Goal: Use online tool/utility: Utilize a website feature to perform a specific function

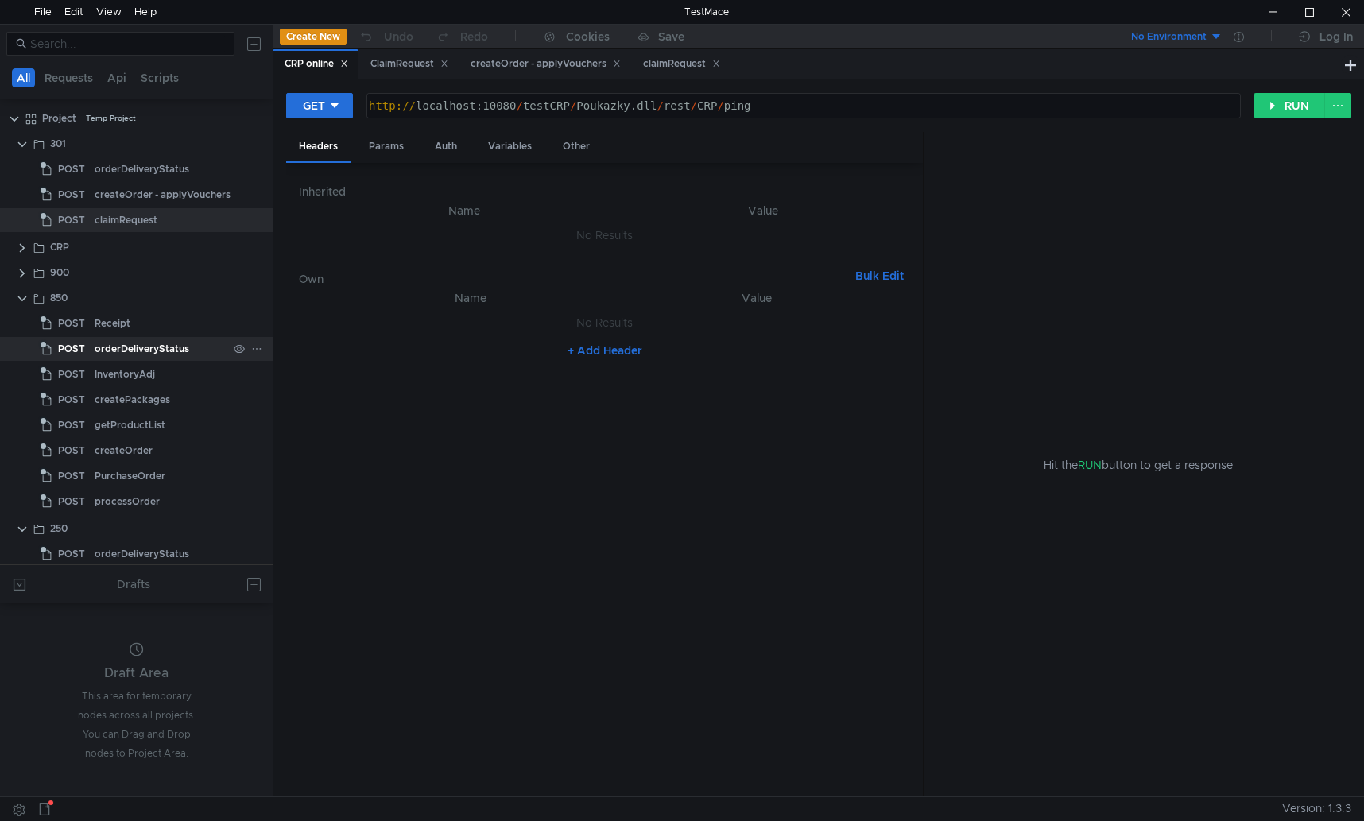
scroll to position [56, 0]
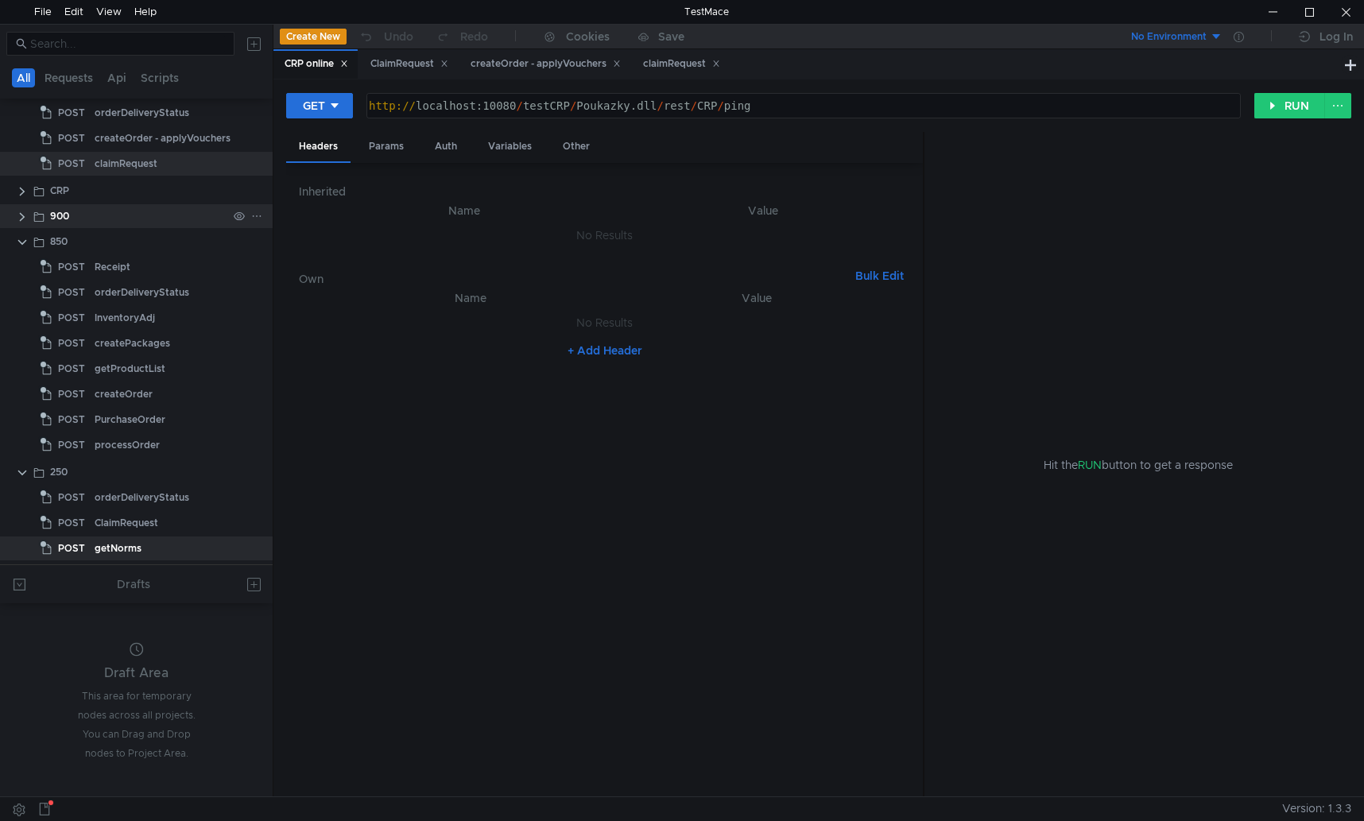
drag, startPoint x: 48, startPoint y: 241, endPoint x: 162, endPoint y: 223, distance: 115.1
click at [162, 223] on div "900" at bounding box center [138, 216] width 177 height 24
click at [59, 239] on div "850" at bounding box center [58, 242] width 17 height 24
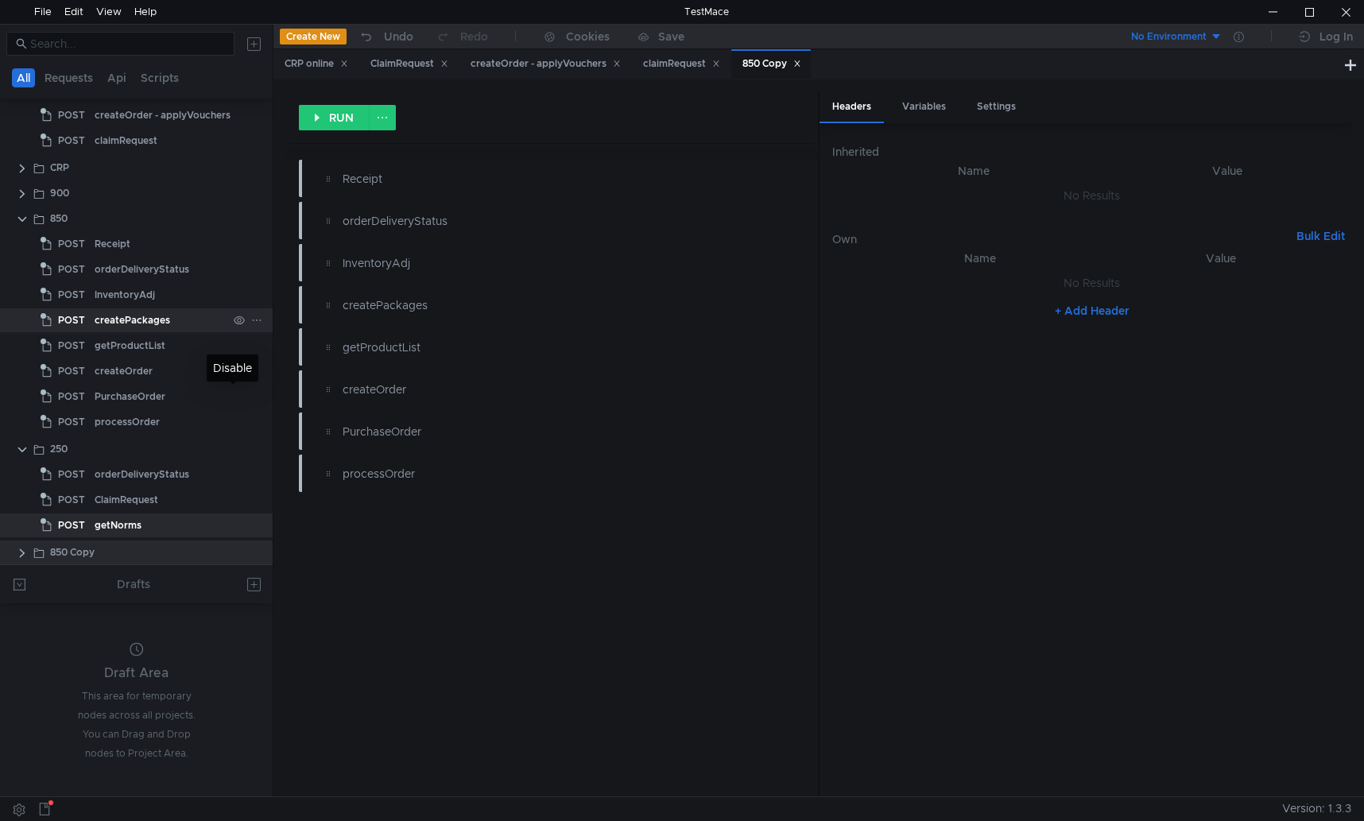
scroll to position [83, 0]
click at [78, 549] on div "850 Copy" at bounding box center [72, 549] width 45 height 24
click at [786, 63] on div "850 Copy" at bounding box center [772, 64] width 59 height 17
click at [256, 549] on div at bounding box center [247, 549] width 41 height 24
click at [105, 552] on div "850 Copy" at bounding box center [138, 549] width 177 height 24
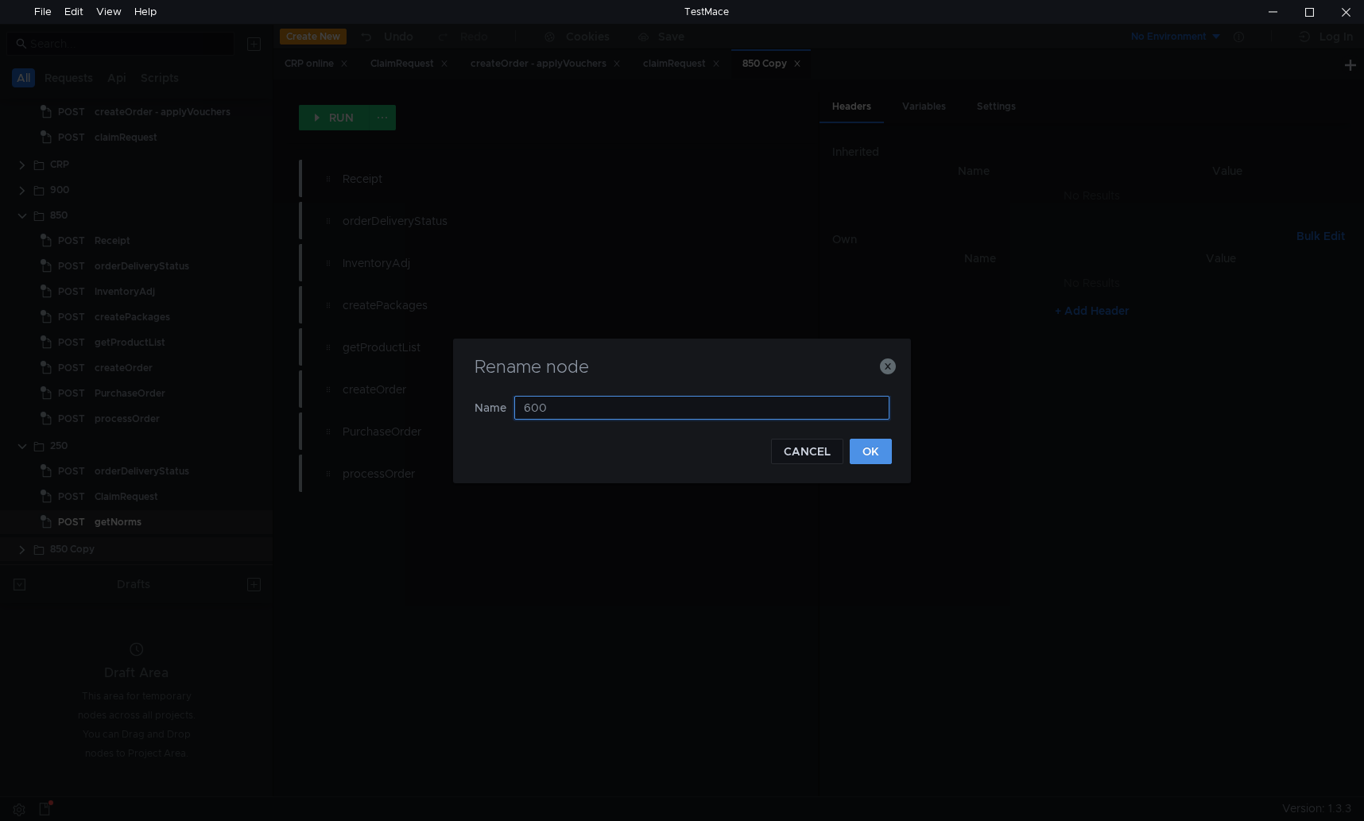
type input "600"
click at [875, 450] on button "OK" at bounding box center [871, 451] width 42 height 25
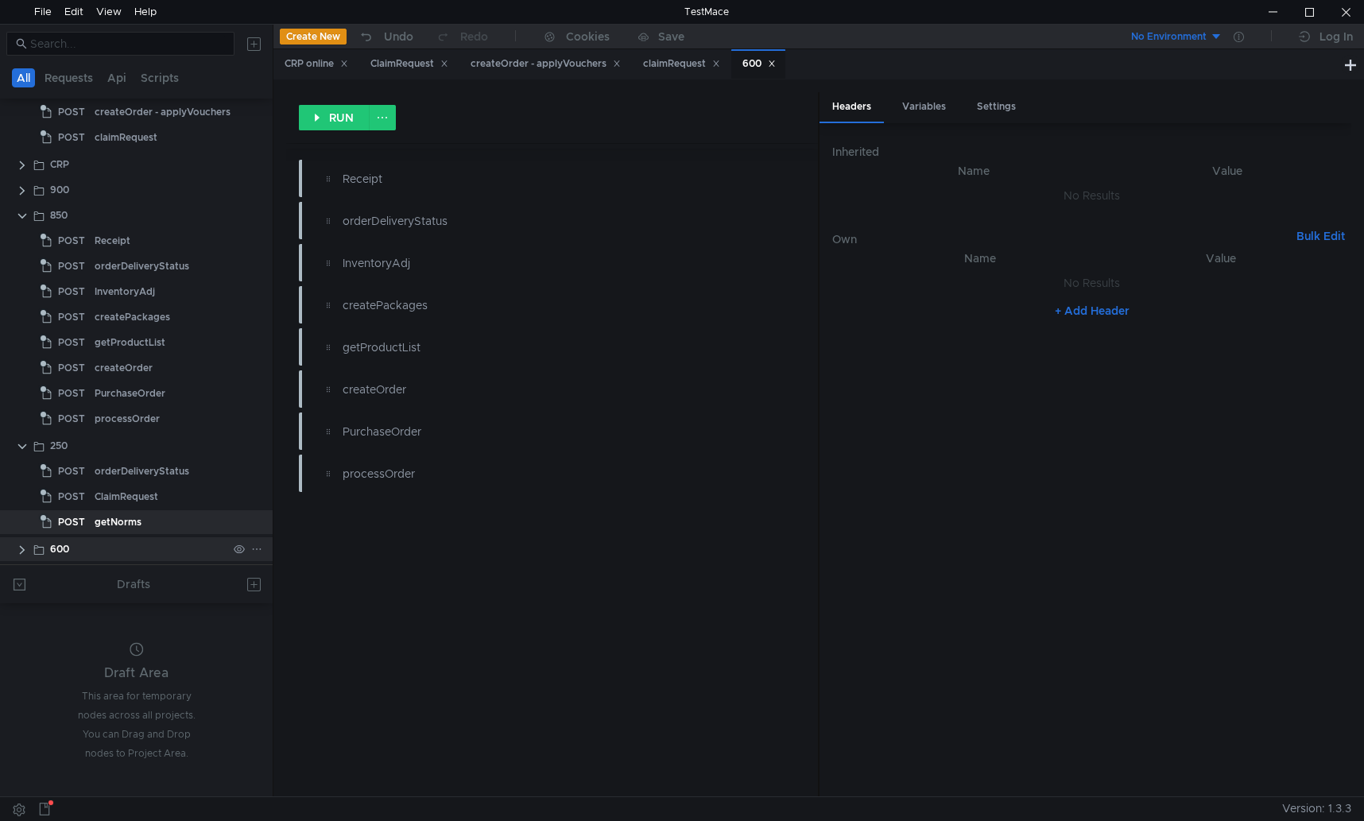
click at [24, 549] on clr-icon at bounding box center [22, 550] width 13 height 13
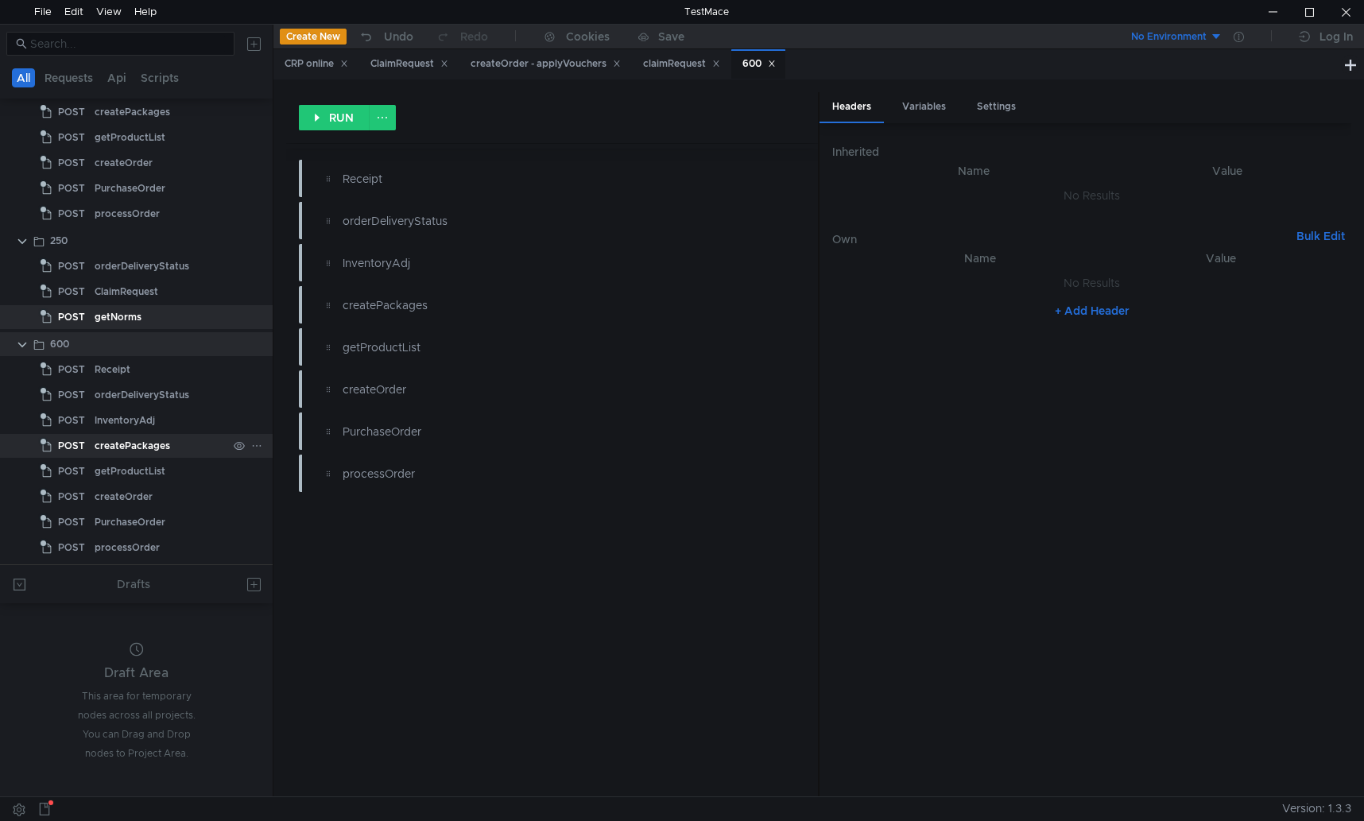
click at [149, 445] on div "createPackages" at bounding box center [133, 446] width 76 height 24
click at [251, 445] on icon at bounding box center [256, 445] width 11 height 11
click at [149, 448] on div at bounding box center [682, 410] width 1364 height 821
click at [112, 448] on div "createPackages" at bounding box center [133, 446] width 76 height 24
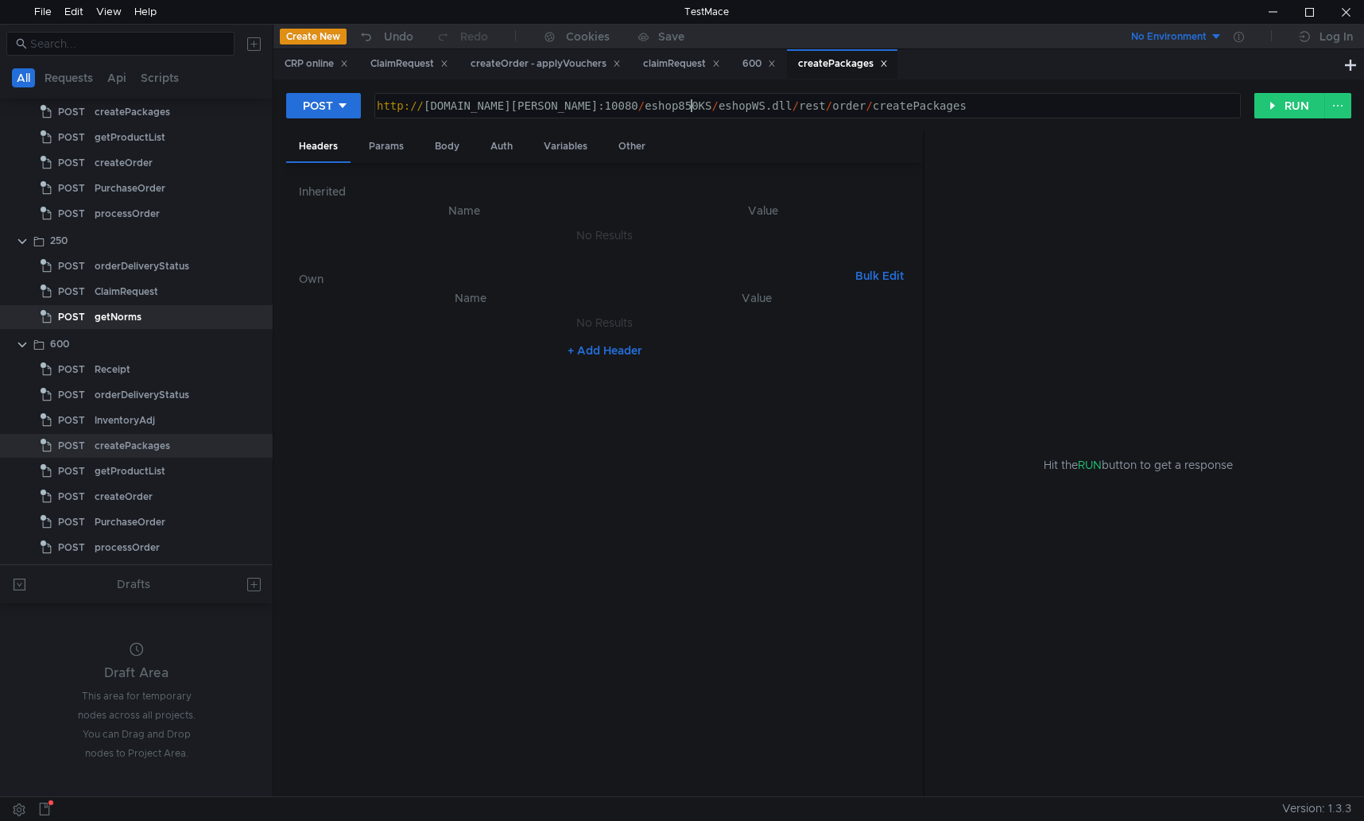
click at [693, 107] on div "http:// cz11wws007t.dr-max.global:10080 / eshop850KS / eshopWS.dll / rest / ord…" at bounding box center [806, 118] width 865 height 38
type textarea "[URL][DOMAIN_NAME]"
click at [456, 146] on div "Body" at bounding box center [447, 146] width 50 height 29
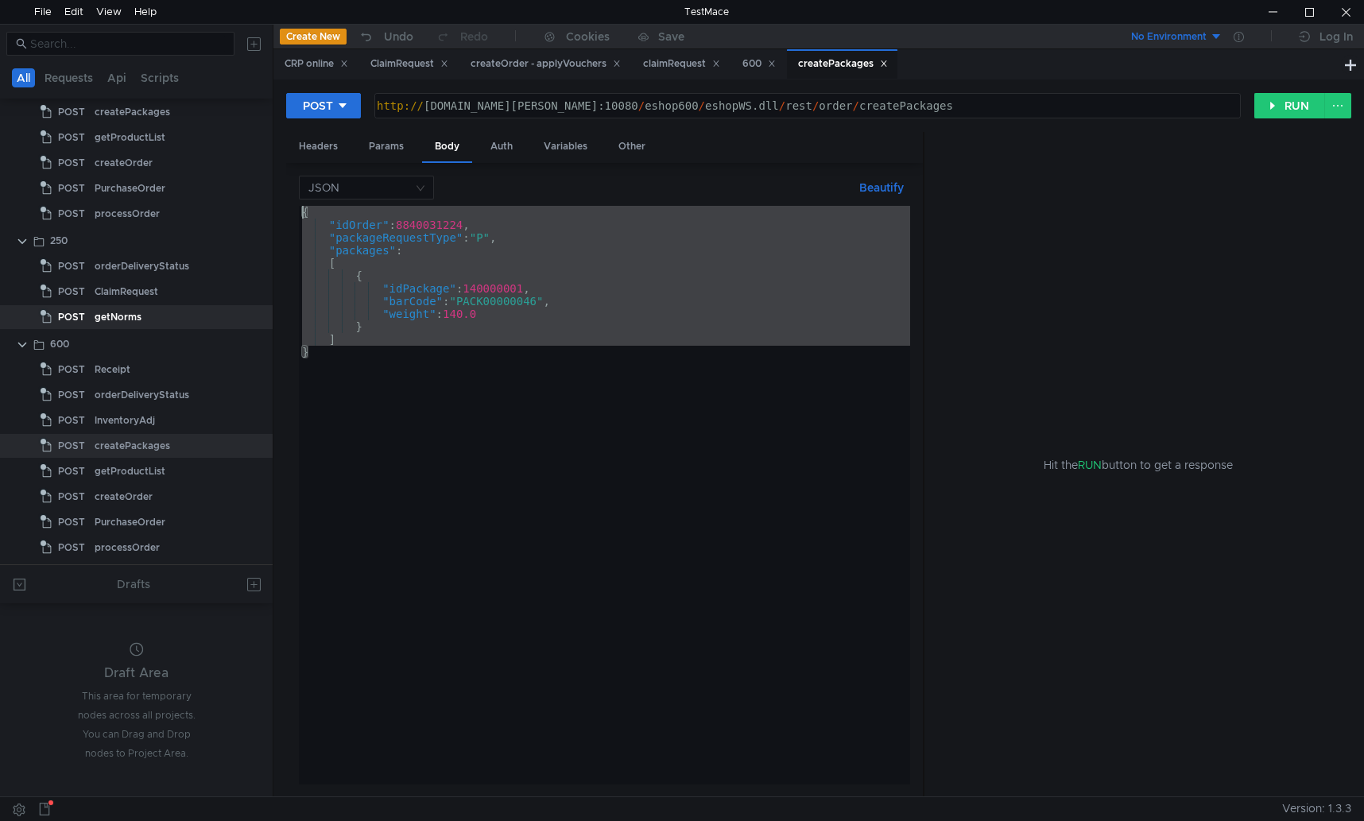
drag, startPoint x: 317, startPoint y: 354, endPoint x: 282, endPoint y: 204, distance: 153.5
click at [282, 204] on div "POST http://cz11wws007t.dr-max.global:10080/eshop600/eshopWS.dll/rest/order/cre…" at bounding box center [818, 438] width 1091 height 717
paste textarea ""idOrder":8045666086,"packageRequestType":"L","packages":[{"barCode":"180001495…"
type textarea "{"idOrder":8045666086,"packageRequestType":"L","packages":[{"barCode":"18000149…"
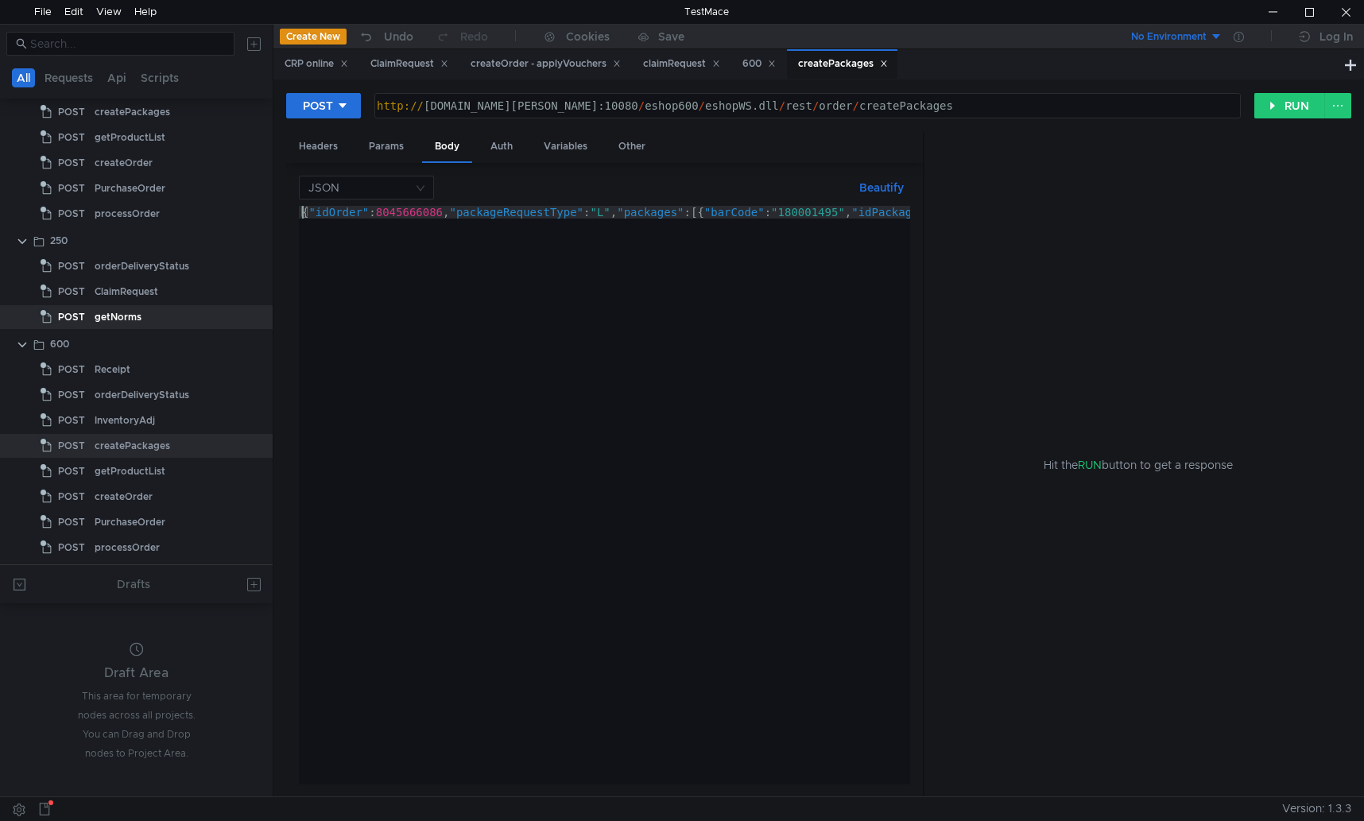
scroll to position [0, 0]
click at [680, 38] on div "Save" at bounding box center [671, 36] width 26 height 11
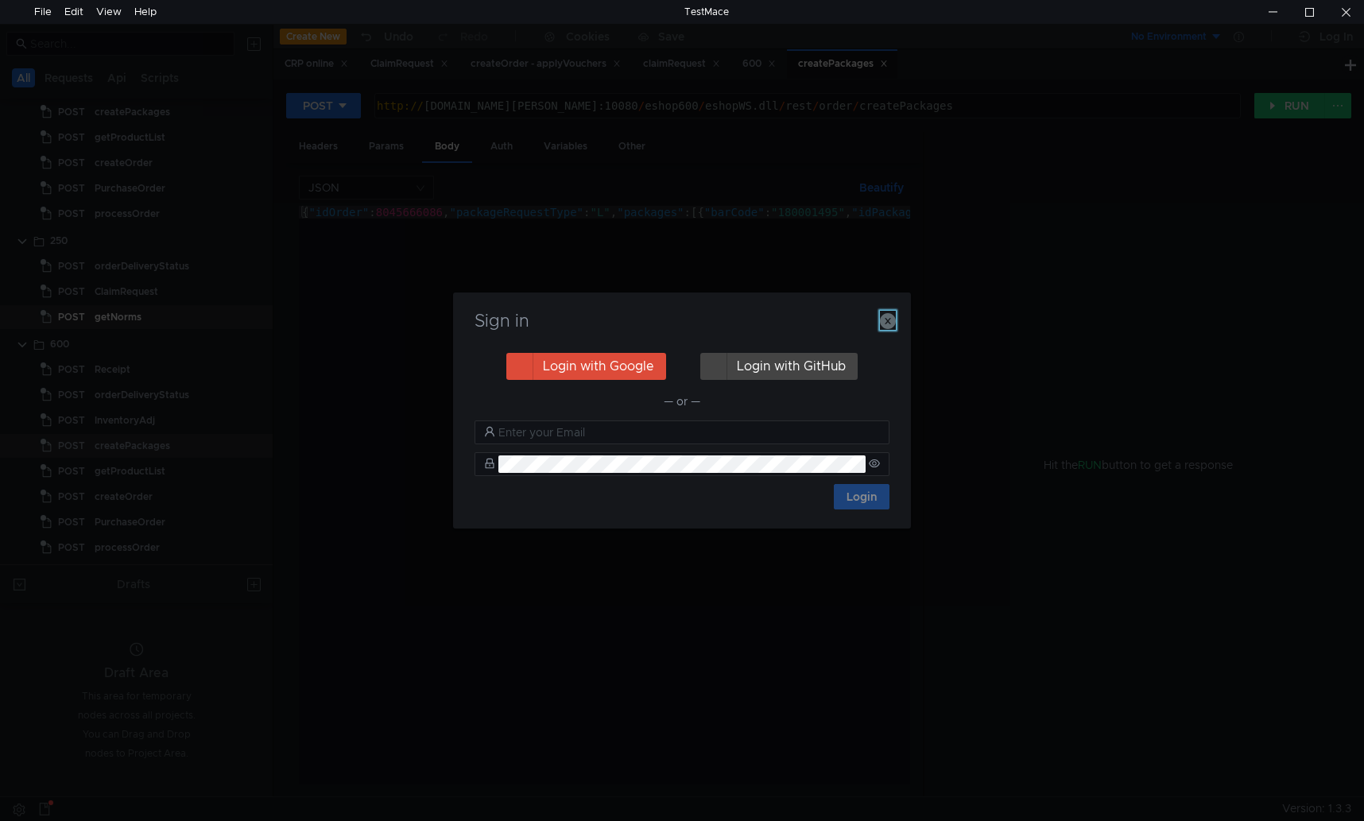
click at [886, 316] on icon "button" at bounding box center [888, 321] width 16 height 16
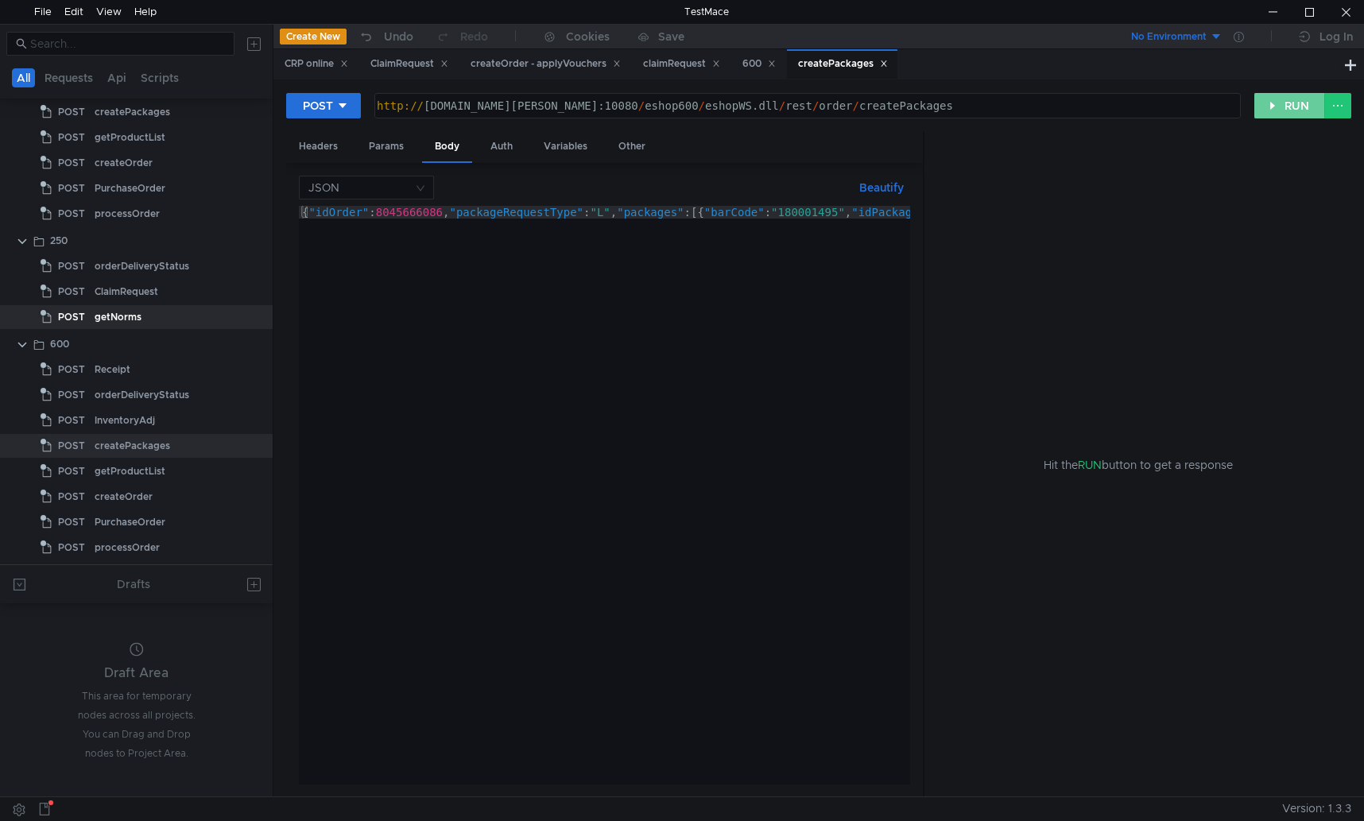
click at [1295, 103] on button "RUN" at bounding box center [1290, 105] width 71 height 25
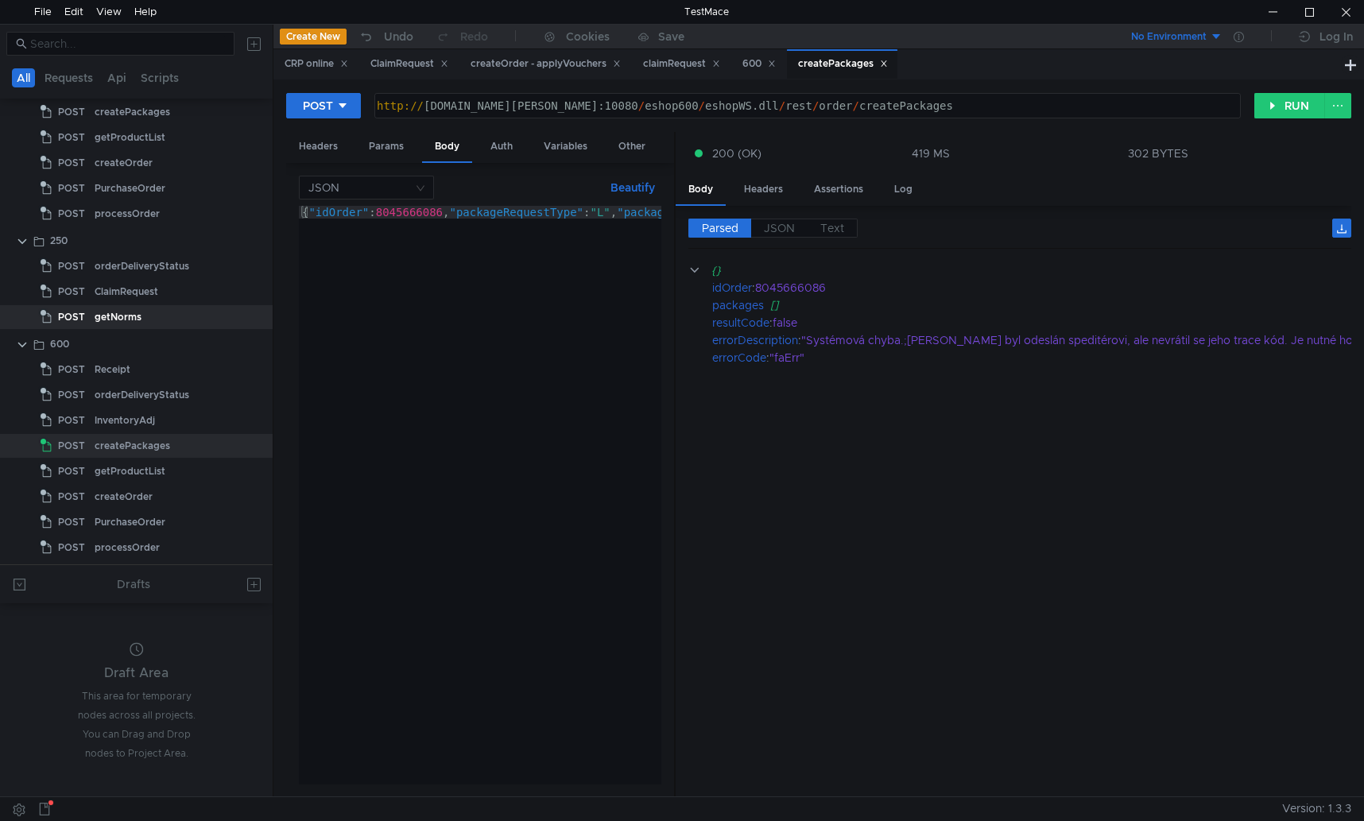
drag, startPoint x: 925, startPoint y: 359, endPoint x: 675, endPoint y: 386, distance: 251.1
click at [675, 386] on div at bounding box center [675, 465] width 2 height 666
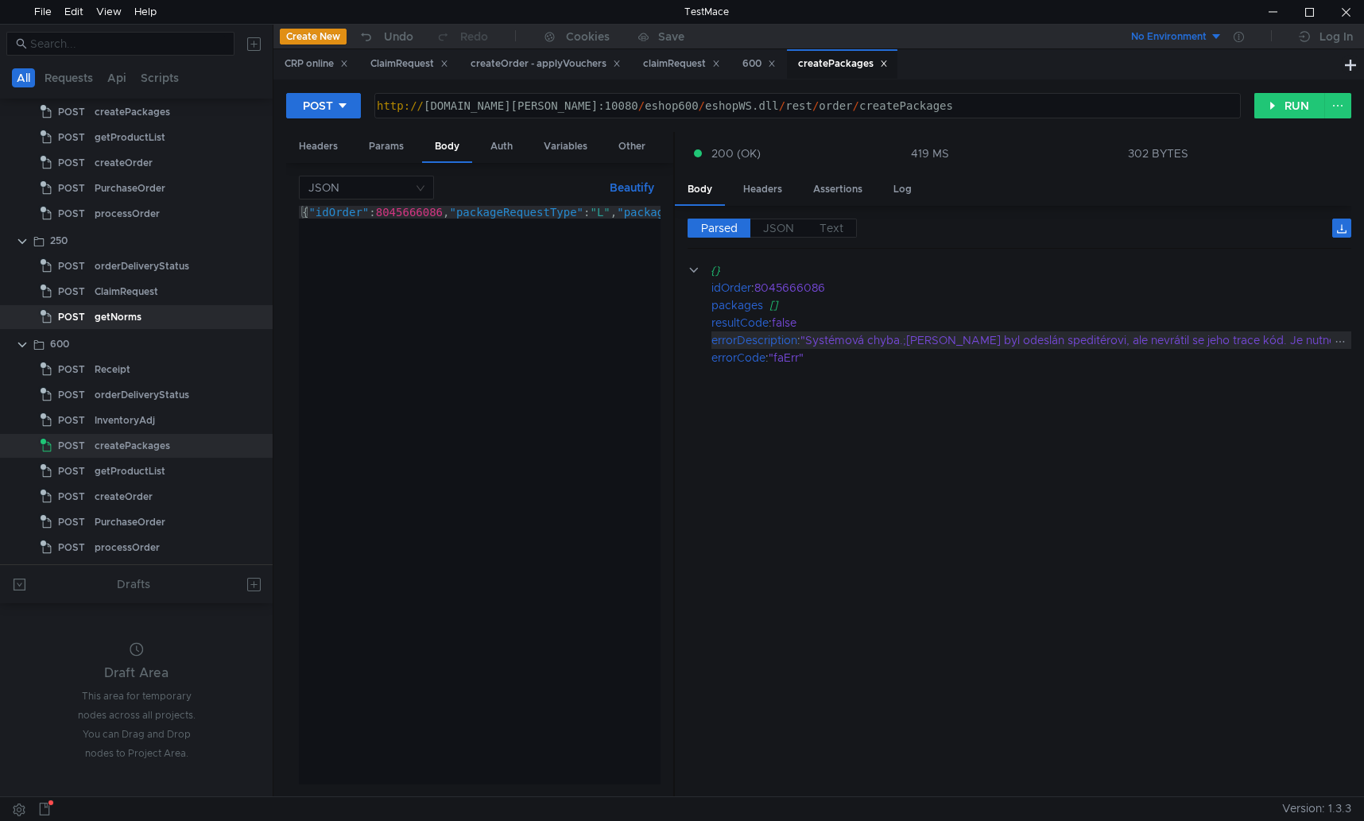
click at [1098, 340] on div ""Systémová chyba.;[PERSON_NAME] byl odeslán speditérovi, ale nevrátil se jeho t…" at bounding box center [1202, 340] width 802 height 17
drag, startPoint x: 1278, startPoint y: 340, endPoint x: 1215, endPoint y: 345, distance: 63.8
click at [1244, 346] on div ""Systémová chyba.;[PERSON_NAME] byl odeslán speditérovi, ale nevrátil se jeho t…" at bounding box center [1202, 340] width 802 height 17
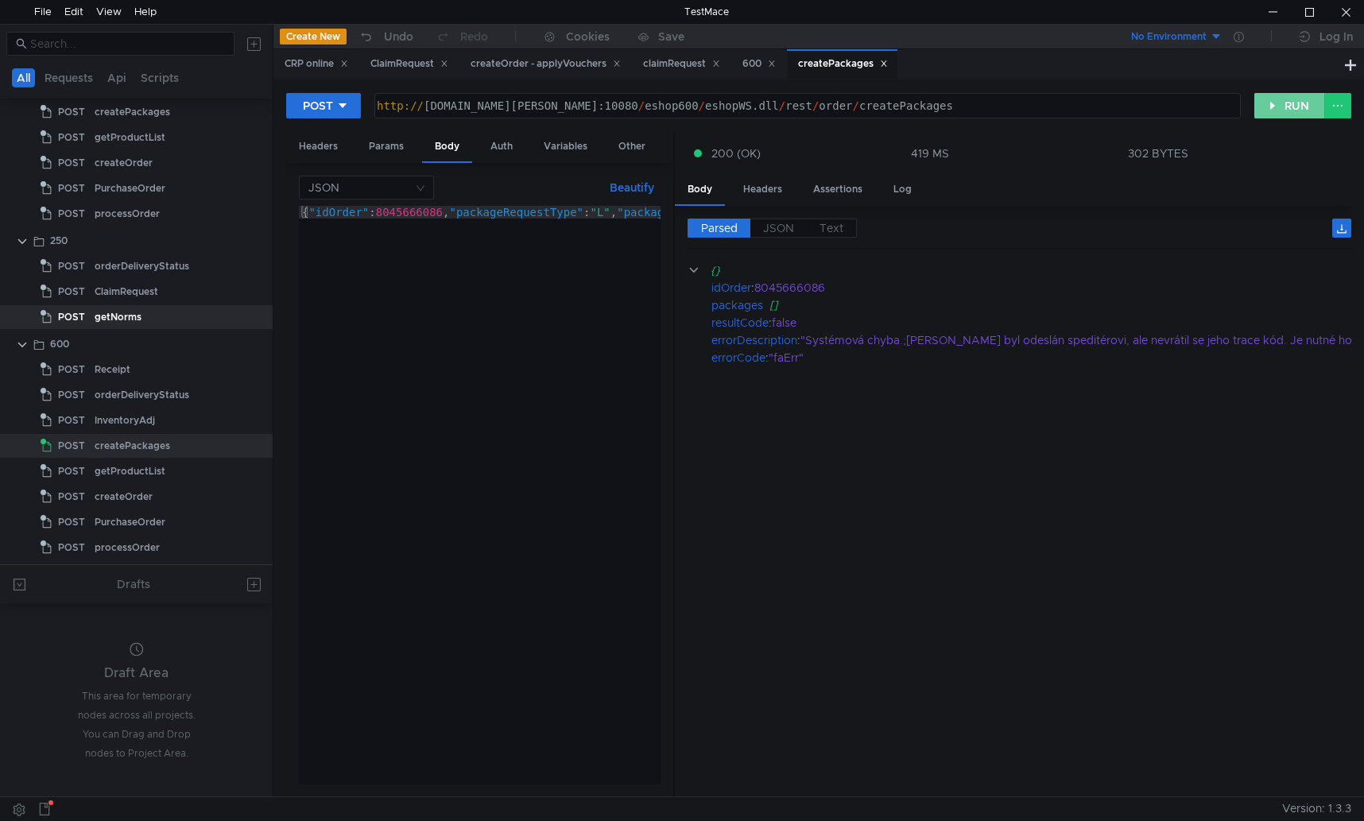
click at [1282, 103] on button "RUN" at bounding box center [1290, 105] width 71 height 25
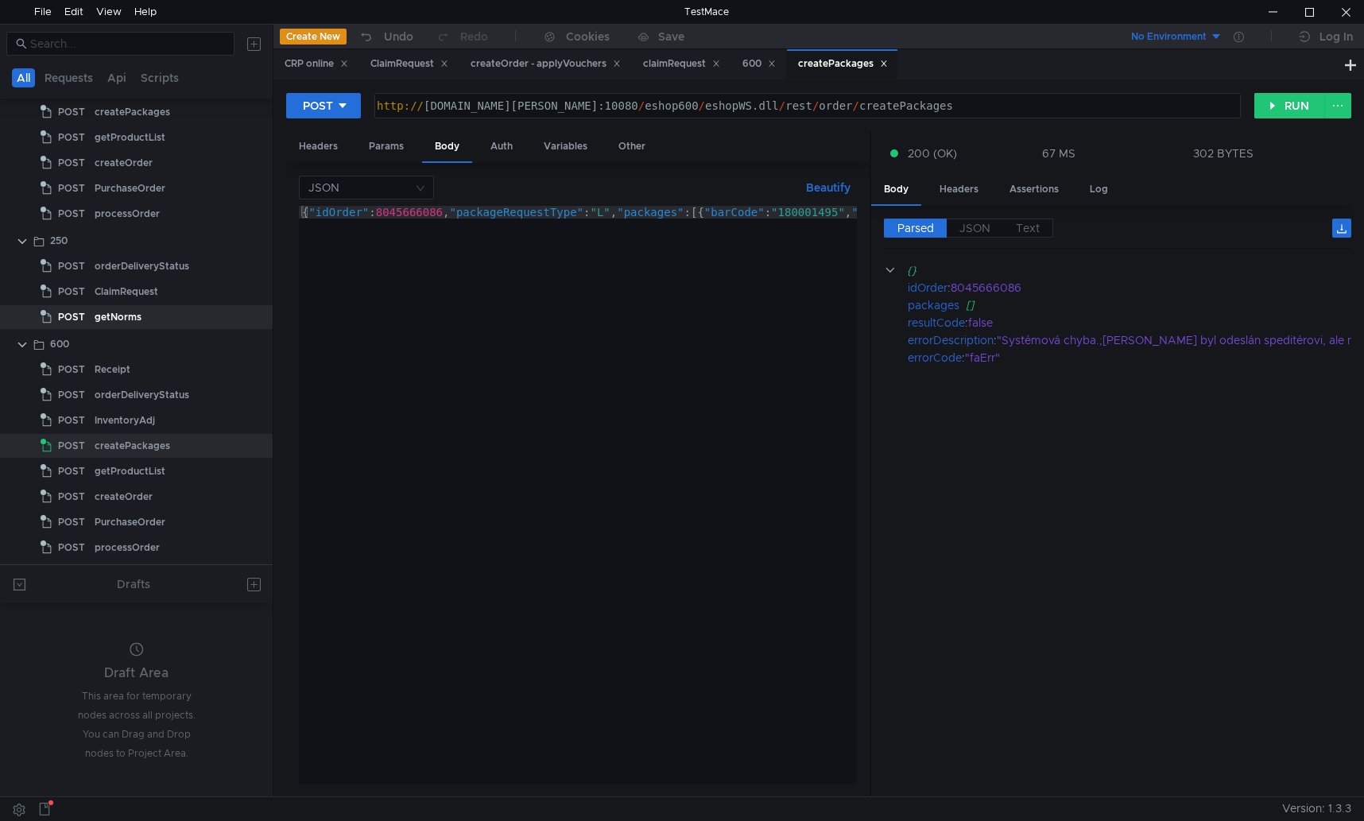
drag, startPoint x: 675, startPoint y: 383, endPoint x: 871, endPoint y: 370, distance: 196.8
click at [871, 370] on div at bounding box center [871, 465] width 2 height 666
click at [1266, 12] on div at bounding box center [1273, 12] width 37 height 24
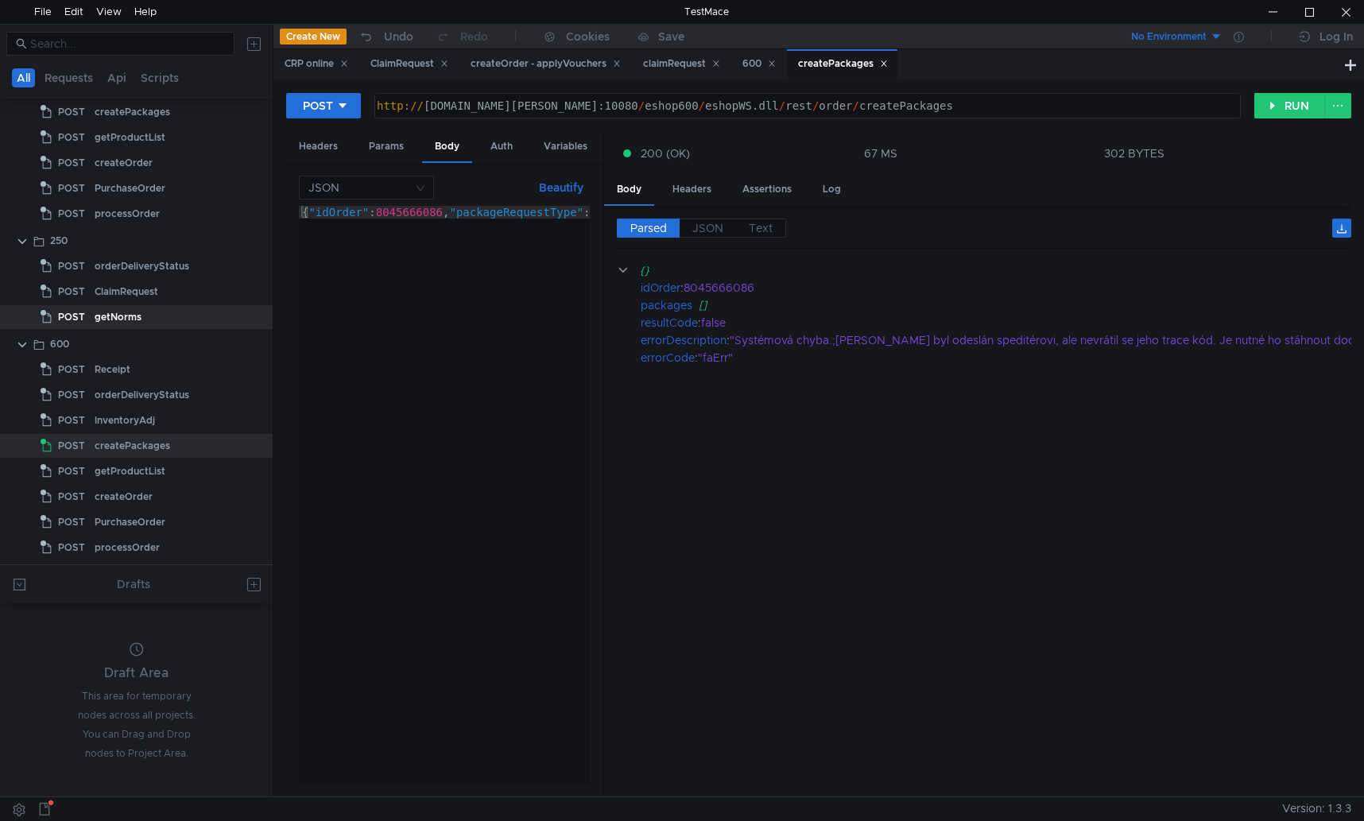
drag, startPoint x: 870, startPoint y: 433, endPoint x: 545, endPoint y: 434, distance: 324.4
click at [545, 434] on as-split "Headers Params Body Auth Variables Other JSON Beautify {"idOrder":8045666086,"p…" at bounding box center [818, 465] width 1065 height 666
click at [398, 218] on div "{ "idOrder" : 8045666086 , "packageRequestType" : "L" , "packages" : [{ "barCod…" at bounding box center [1117, 505] width 1636 height 598
click at [557, 187] on button "Beautify" at bounding box center [561, 187] width 57 height 19
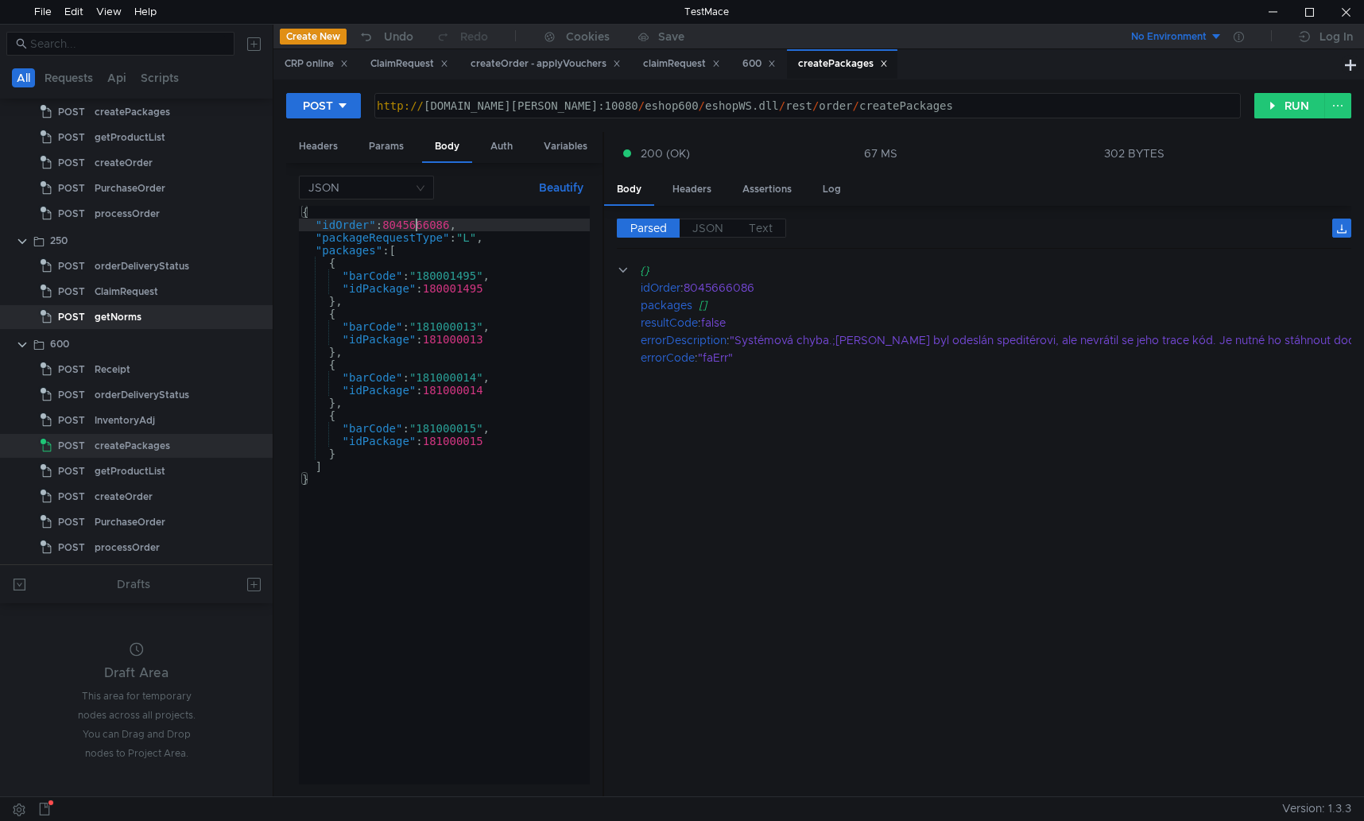
click at [416, 228] on div "{ "idOrder" : 8045666086 , "packageRequestType" : "L" , "packages" : [ { "barCo…" at bounding box center [444, 508] width 291 height 604
click at [1278, 106] on button "RUN" at bounding box center [1290, 105] width 71 height 25
drag, startPoint x: 613, startPoint y: 475, endPoint x: 739, endPoint y: 475, distance: 126.4
click at [739, 475] on div "Parsed JSON Text {} idOrder : 8045666086 packages [] resultCode : false errorDe…" at bounding box center [977, 501] width 747 height 591
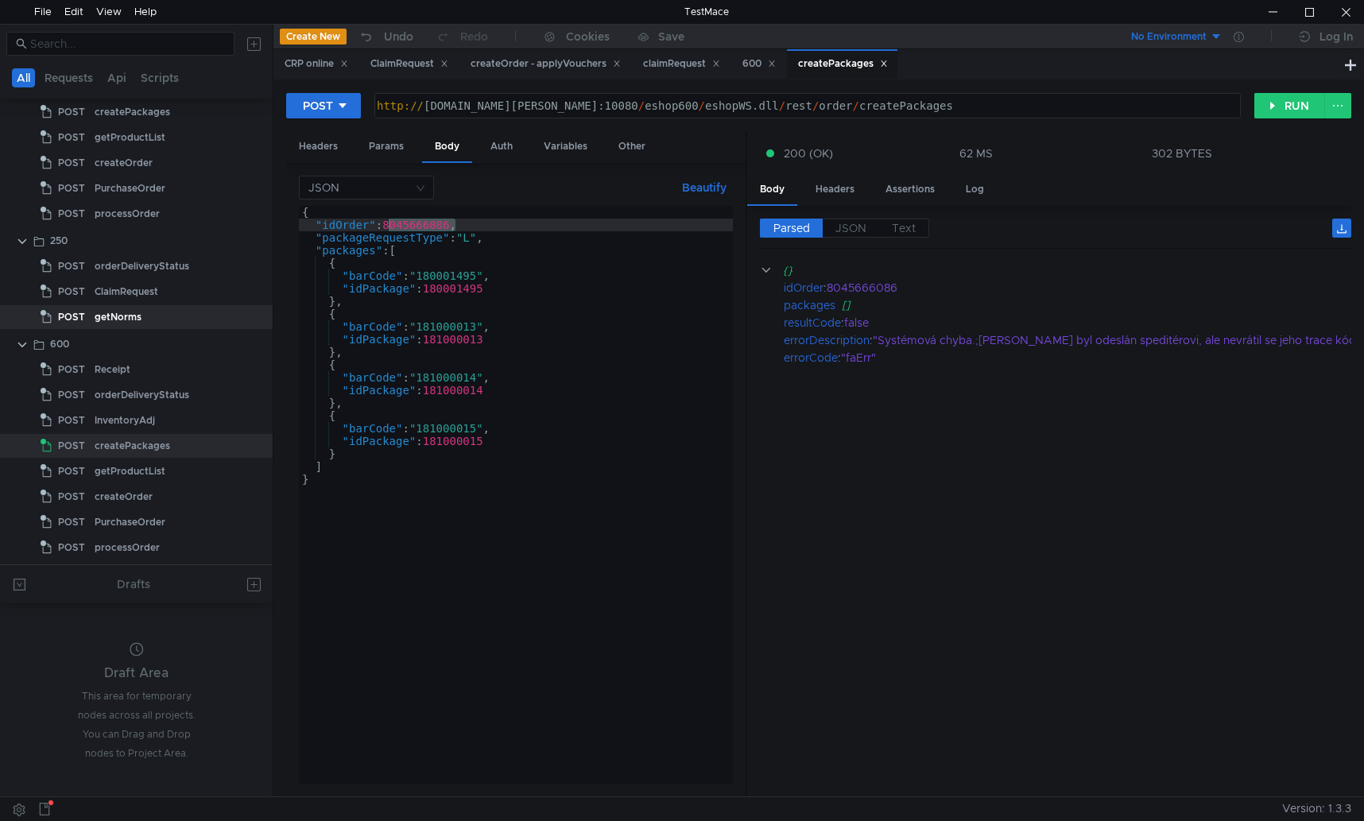
drag, startPoint x: 603, startPoint y: 469, endPoint x: 747, endPoint y: 471, distance: 143.1
click at [747, 471] on div at bounding box center [747, 465] width 2 height 666
click at [327, 486] on div "{ "idOrder" : 8045666086 , "packageRequestType" : "L" , "packages" : [ { "barCo…" at bounding box center [516, 508] width 434 height 604
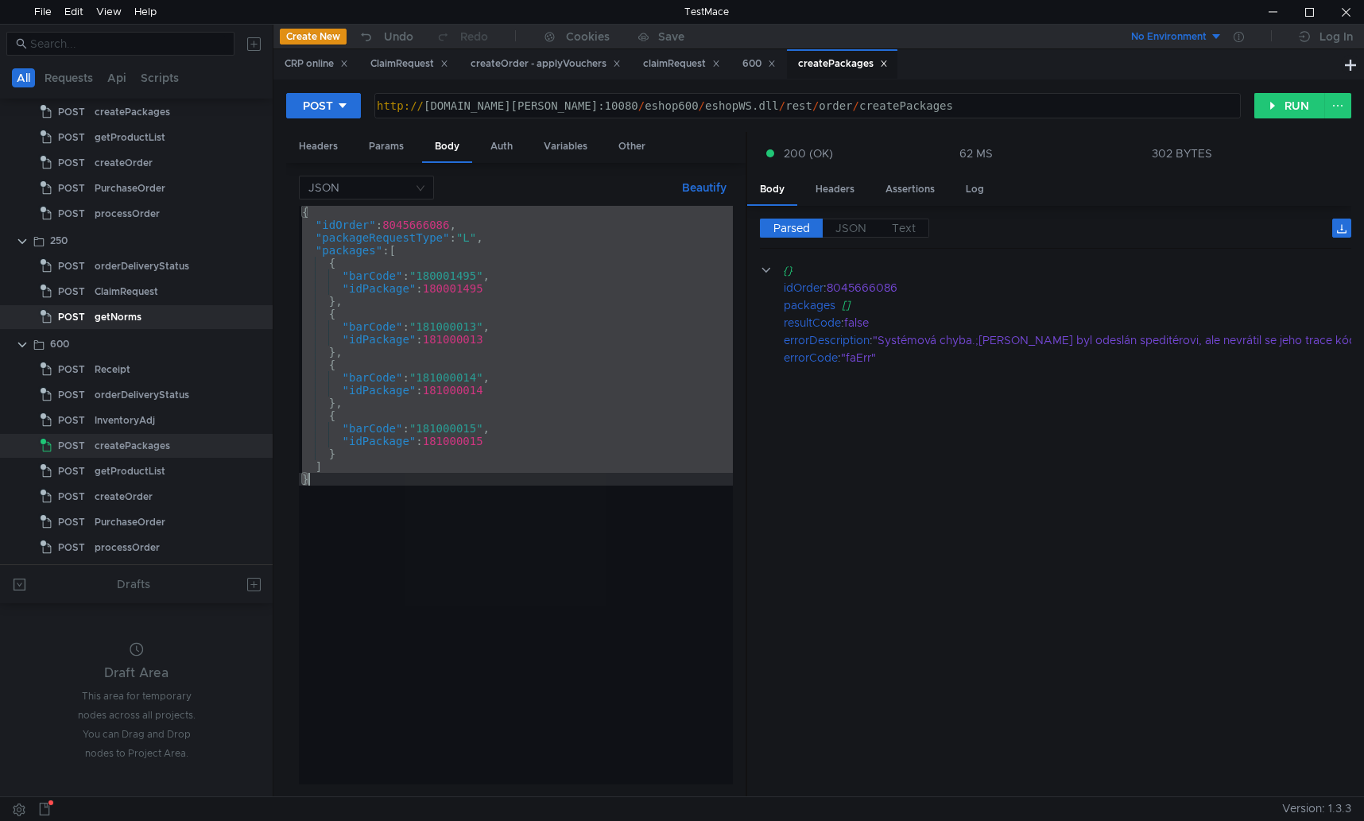
click at [520, 444] on div "{ "idOrder" : 8045666086 , "packageRequestType" : "L" , "packages" : [ { "barCo…" at bounding box center [516, 495] width 434 height 579
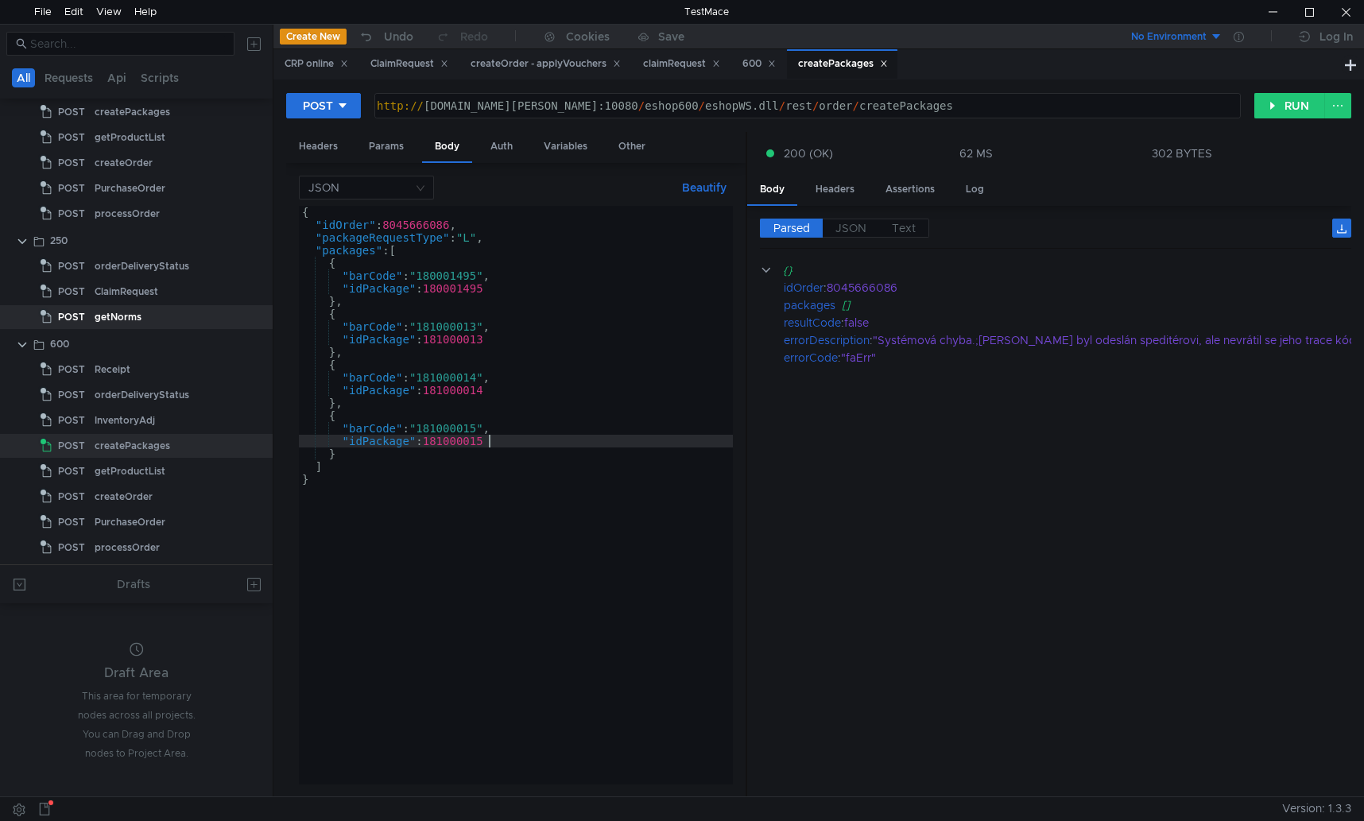
click at [421, 285] on div "{ "idOrder" : 8045666086 , "packageRequestType" : "L" , "packages" : [ { "barCo…" at bounding box center [516, 508] width 434 height 604
click at [1282, 102] on button "RUN" at bounding box center [1290, 105] width 71 height 25
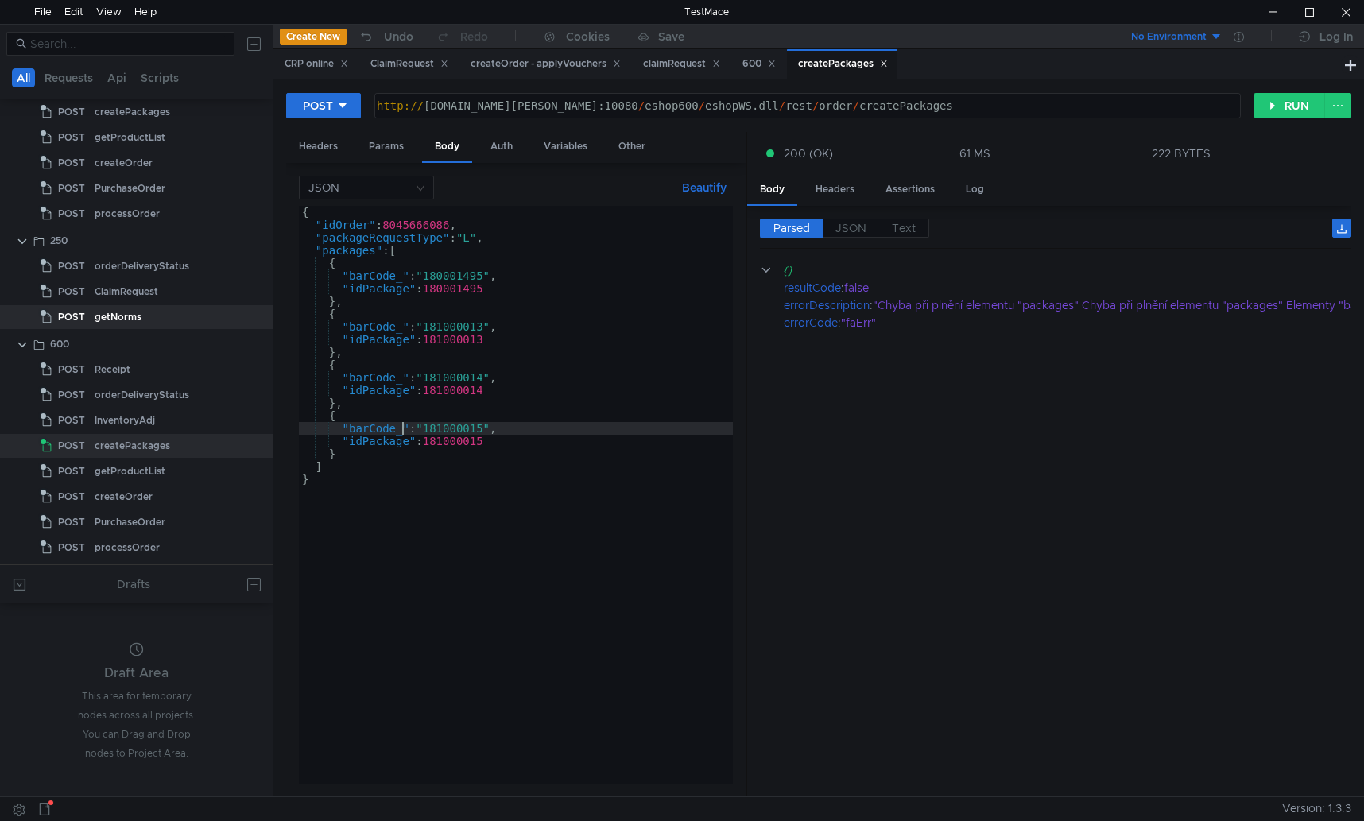
click at [400, 433] on div "{ "idOrder" : 8045666086 , "packageRequestType" : "L" , "packages" : [ { "barCo…" at bounding box center [516, 508] width 434 height 604
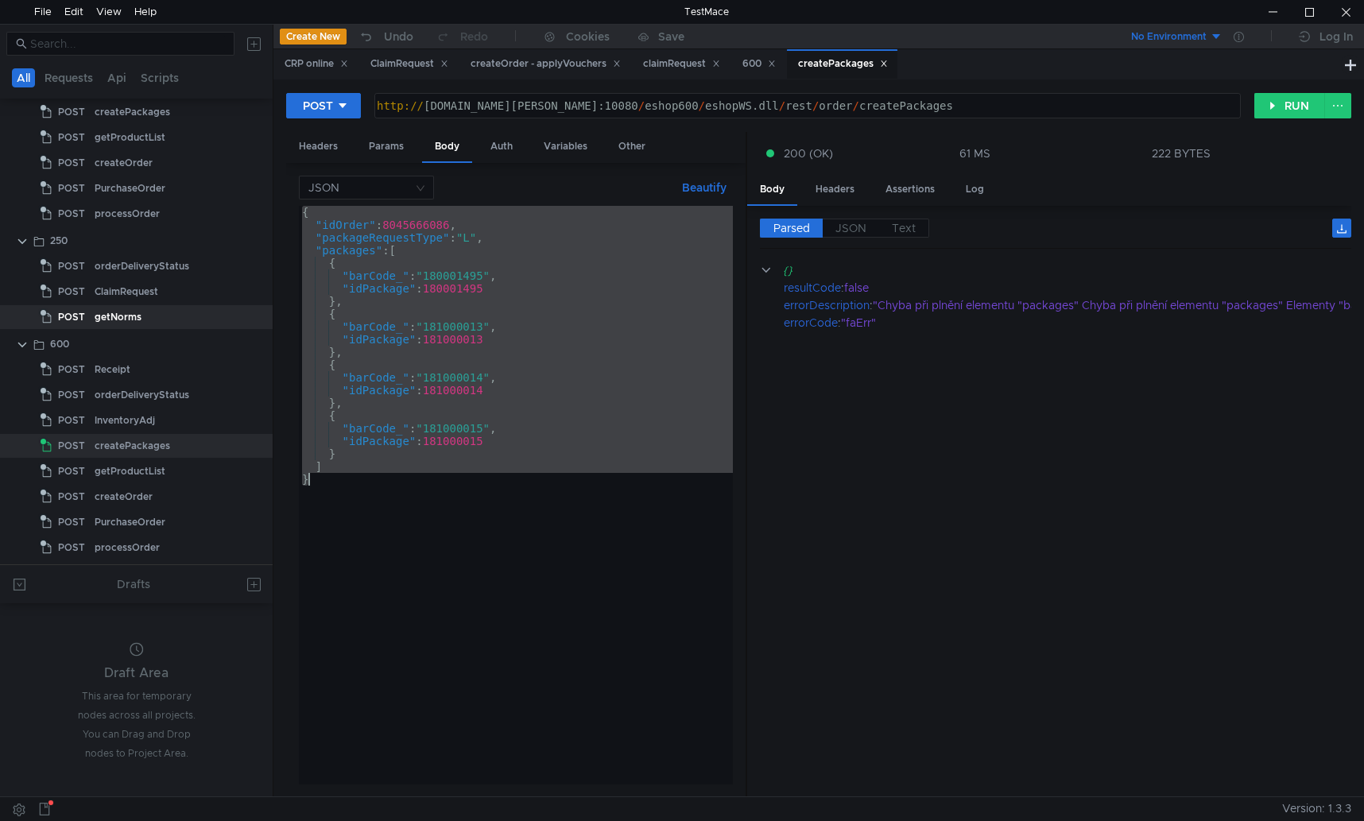
scroll to position [0, 1]
paste textarea
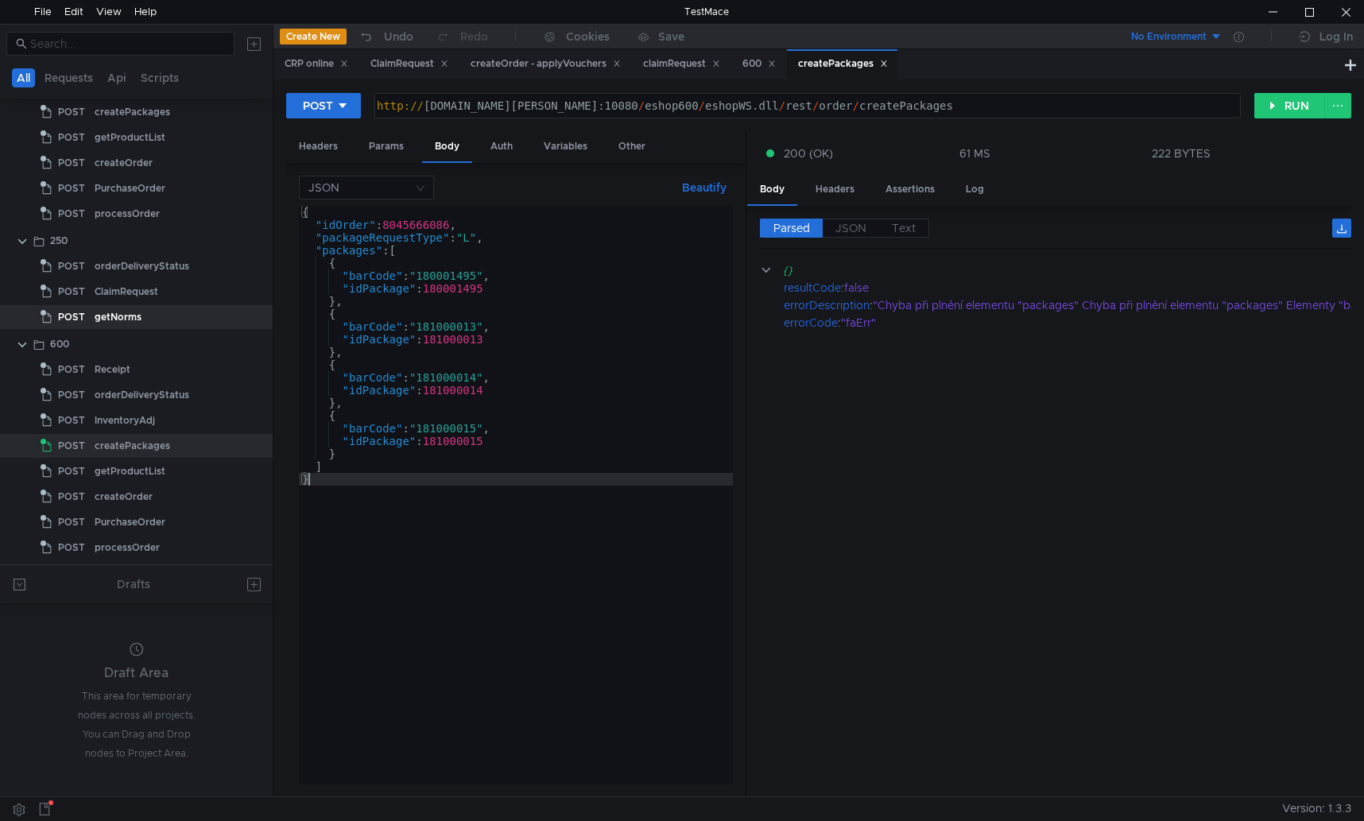
scroll to position [0, 0]
click at [1287, 99] on button "RUN" at bounding box center [1290, 105] width 71 height 25
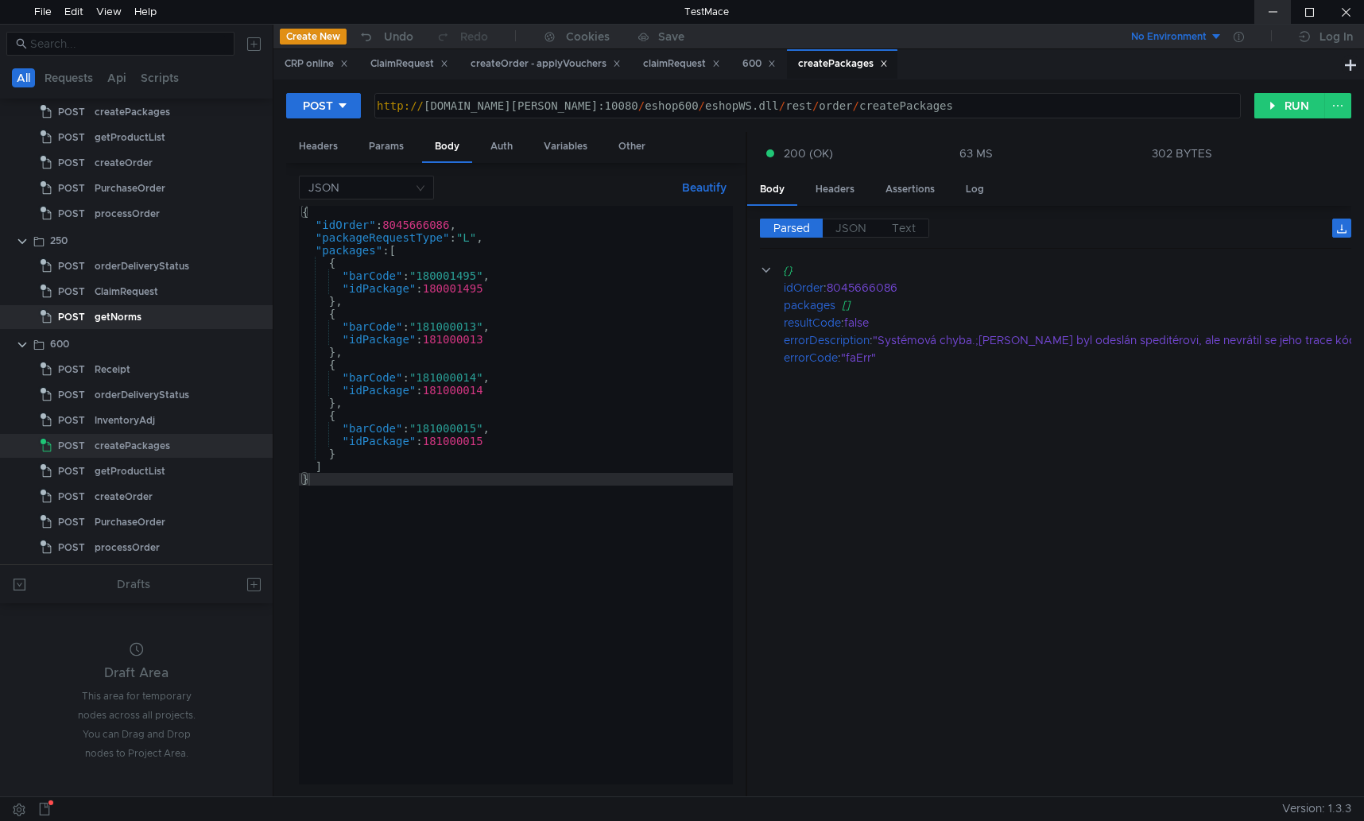
click at [1267, 14] on div at bounding box center [1273, 12] width 37 height 24
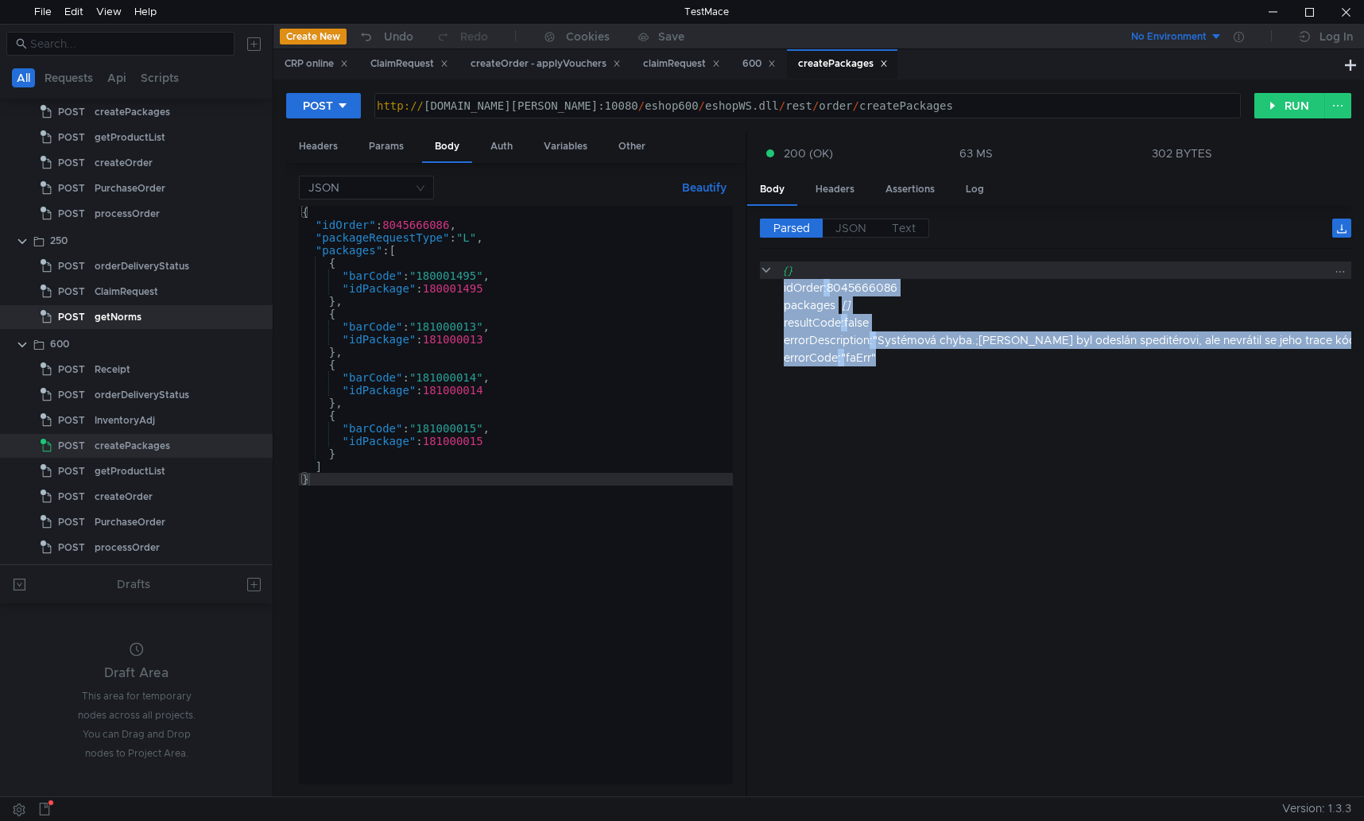
drag, startPoint x: 890, startPoint y: 359, endPoint x: 768, endPoint y: 278, distance: 145.7
click at [768, 278] on div "{} idOrder : 8045666086 packages [] resultCode : false errorDescription : "Syst…" at bounding box center [1228, 314] width 936 height 105
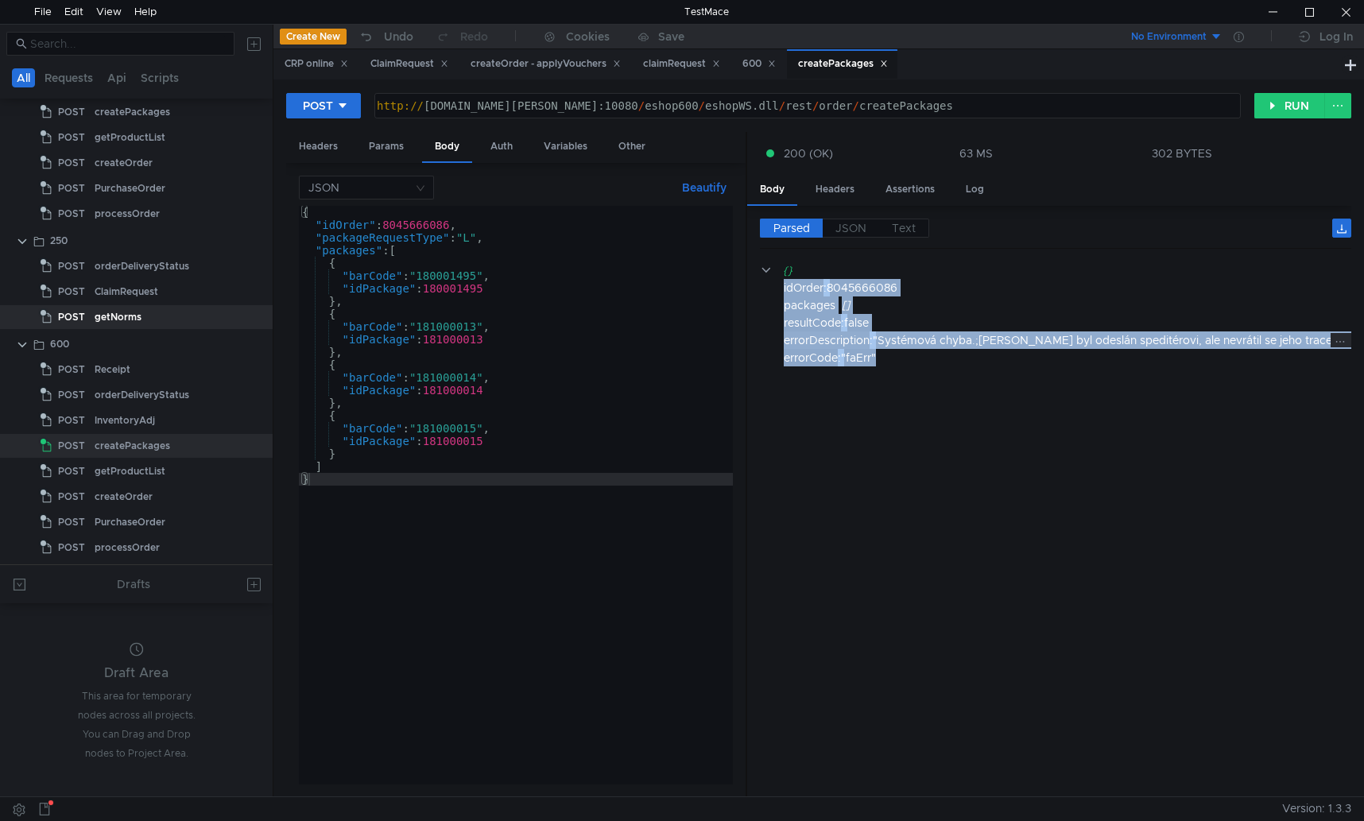
copy div "idOrder : 8045666086 packages [] resultCode : false errorDescription : "Systémo…"
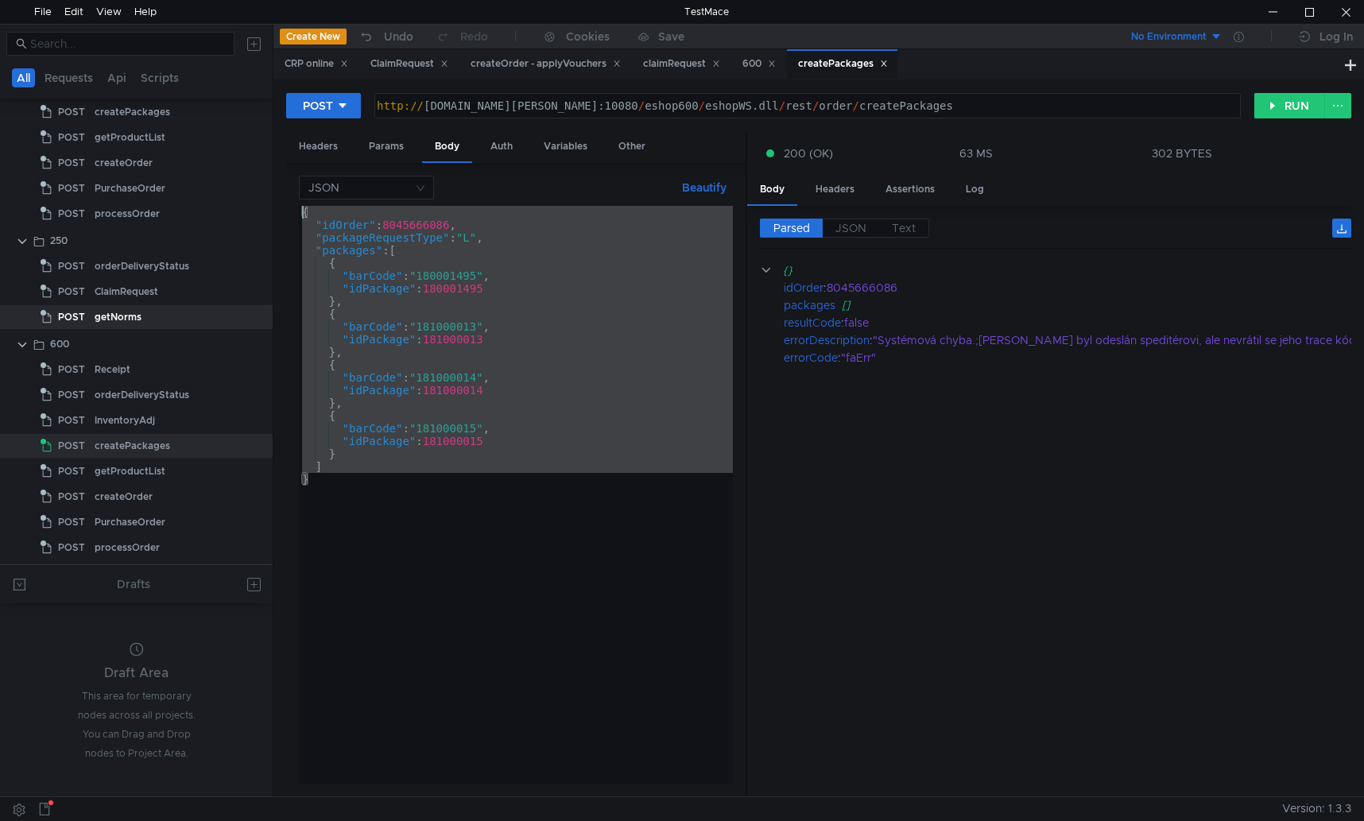
drag, startPoint x: 325, startPoint y: 483, endPoint x: 294, endPoint y: 199, distance: 285.5
click at [294, 199] on div "JSON Beautify } { "idOrder" : 8045666086 , "packageRequestType" : "L" , "packag…" at bounding box center [516, 480] width 460 height 634
type textarea "{ "idOrder": 8045666086,"
click at [993, 111] on div "http:// cz11wws007t.dr-max.global:10080 / eshop600 / eshopWS.dll / rest / order…" at bounding box center [806, 118] width 865 height 38
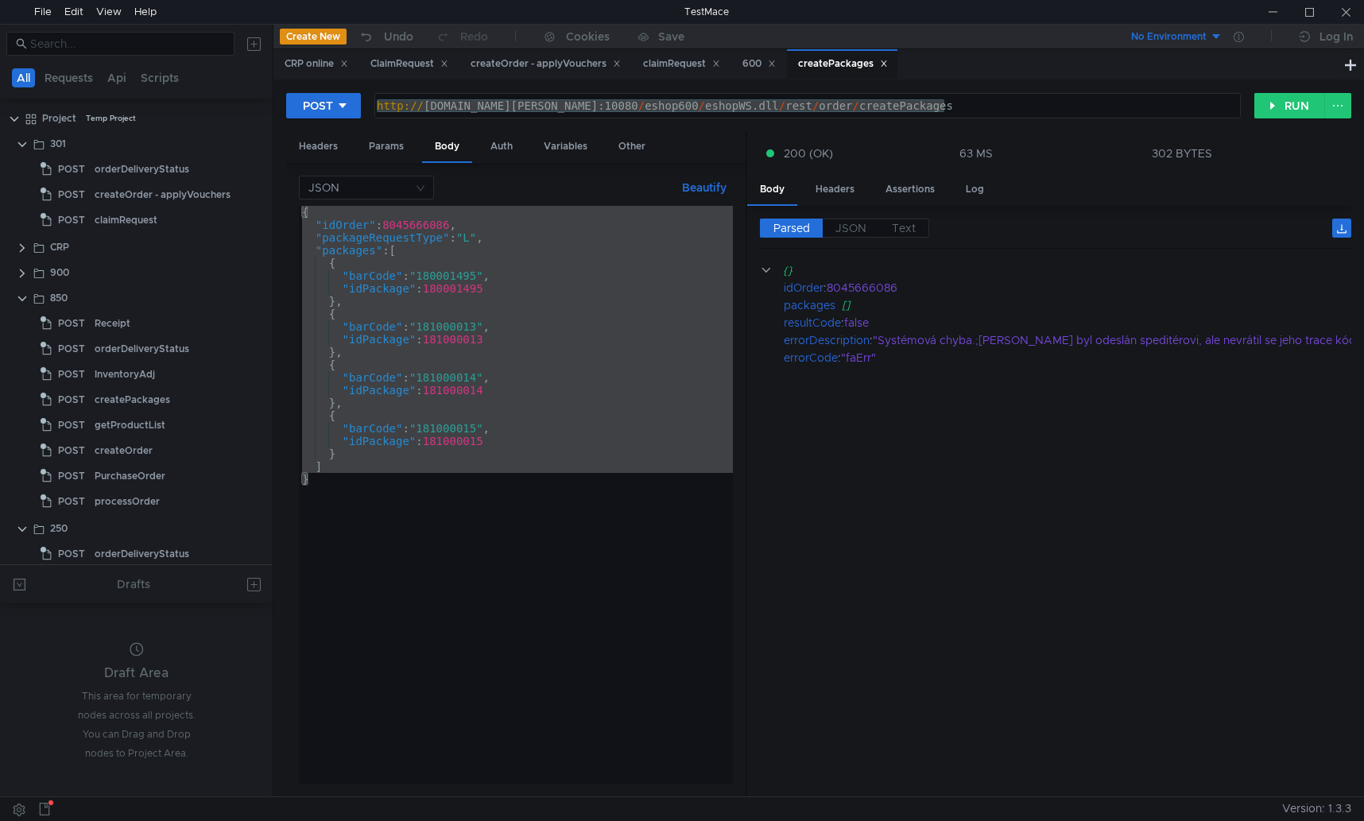
scroll to position [0, 23]
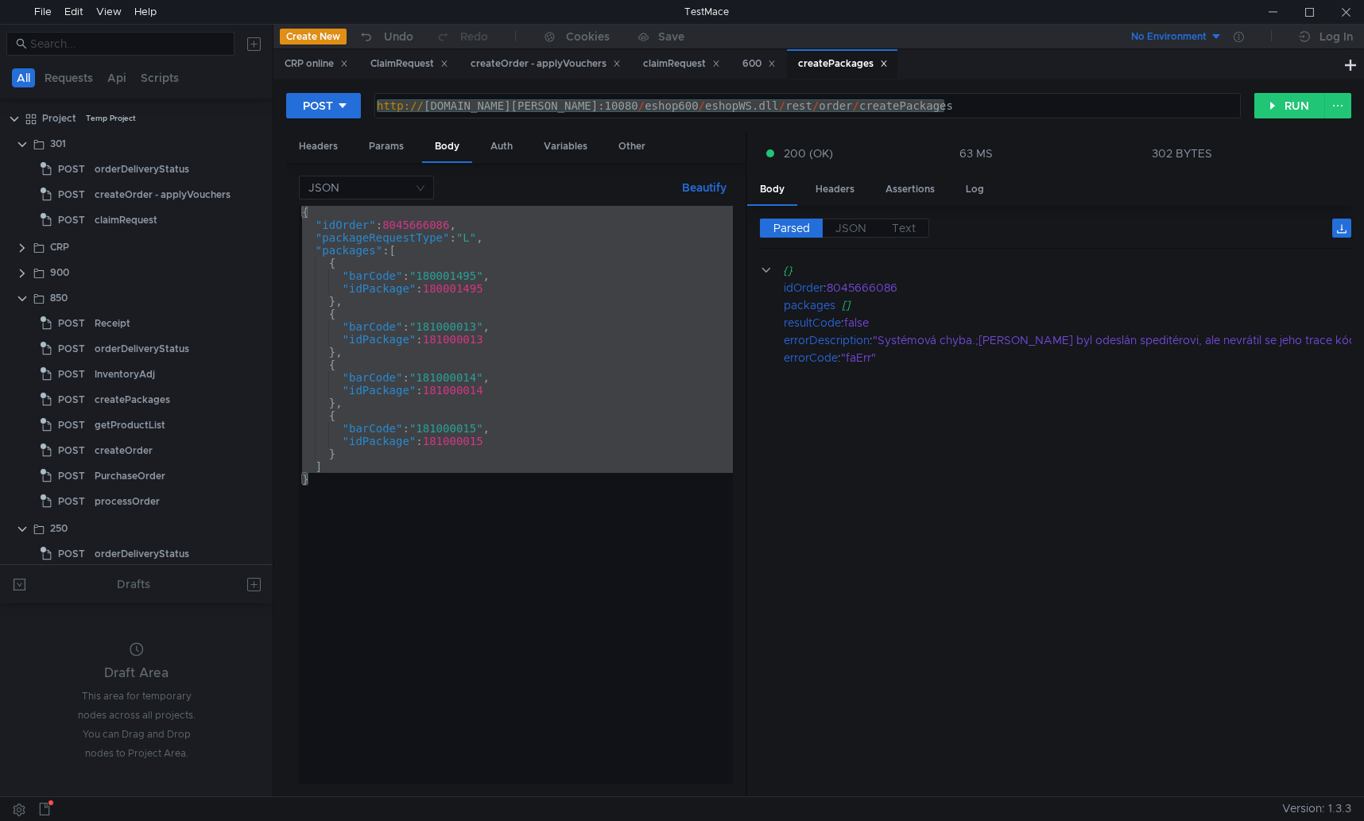
scroll to position [0, 23]
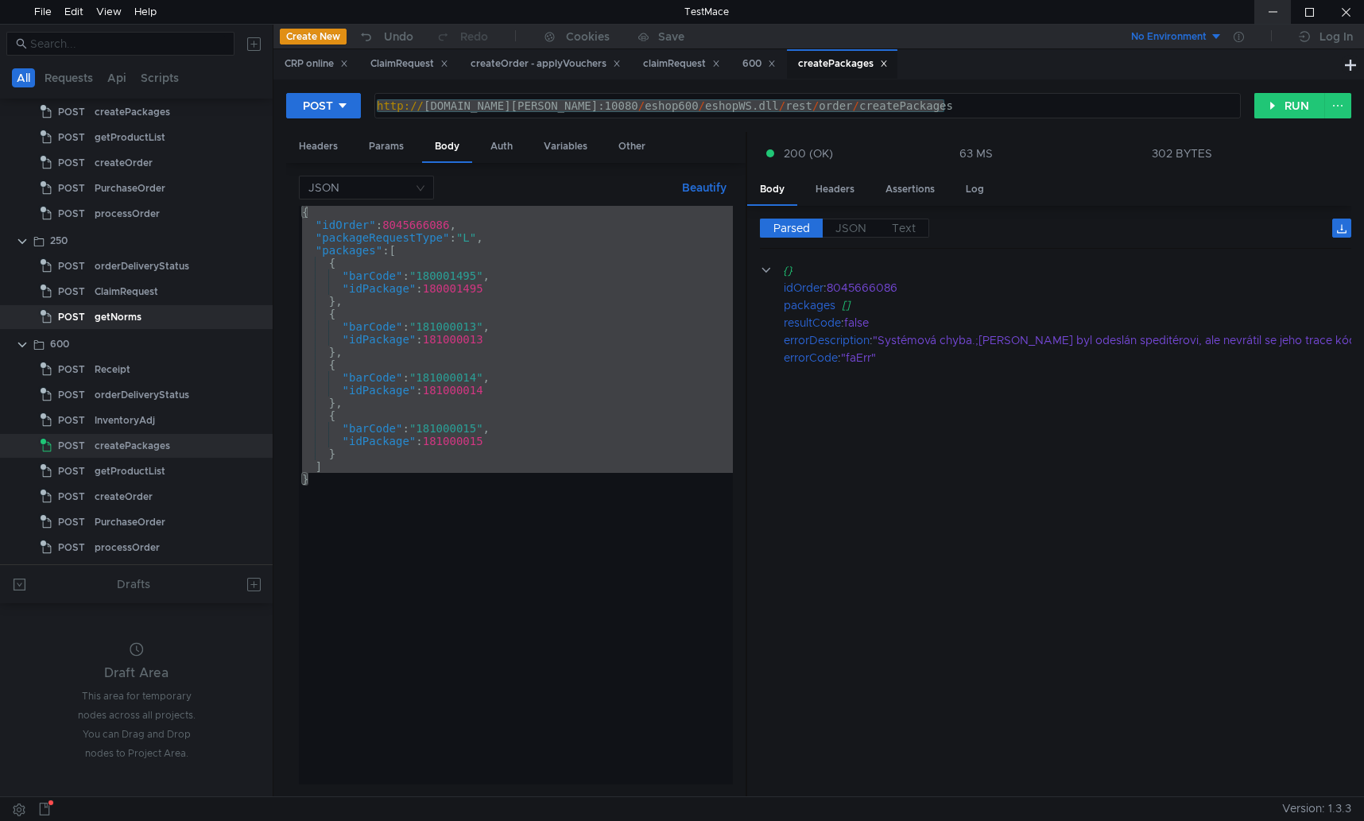
click at [1274, 11] on div at bounding box center [1273, 12] width 37 height 24
